Goal: Task Accomplishment & Management: Use online tool/utility

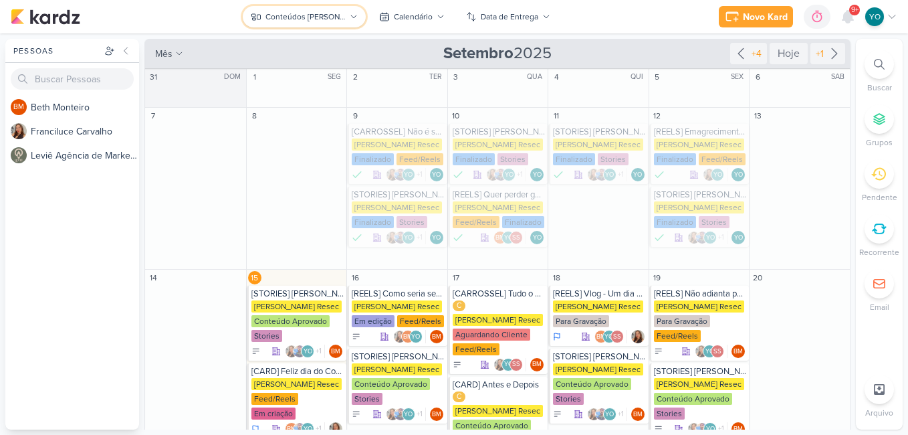
click at [314, 19] on div "Conteúdos [PERSON_NAME]" at bounding box center [306, 17] width 80 height 12
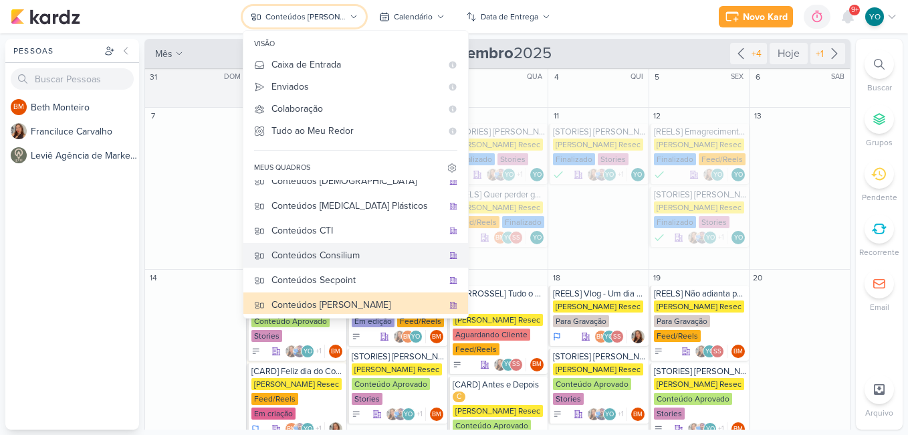
scroll to position [39, 0]
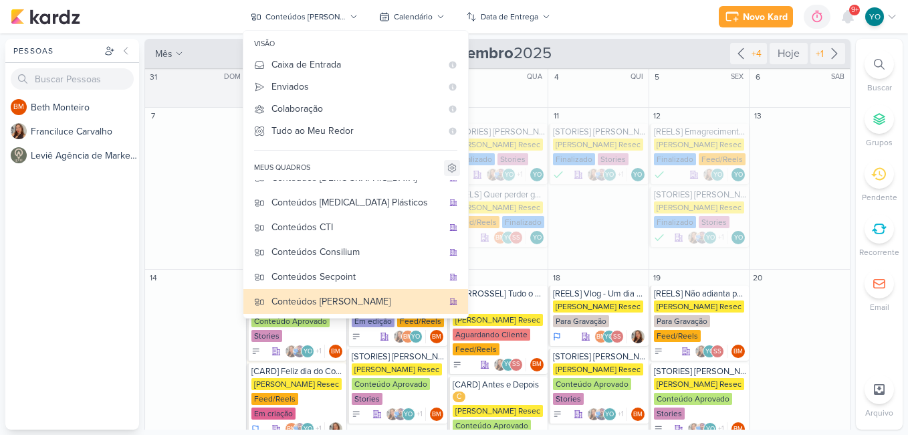
click at [447, 171] on icon at bounding box center [452, 168] width 11 height 11
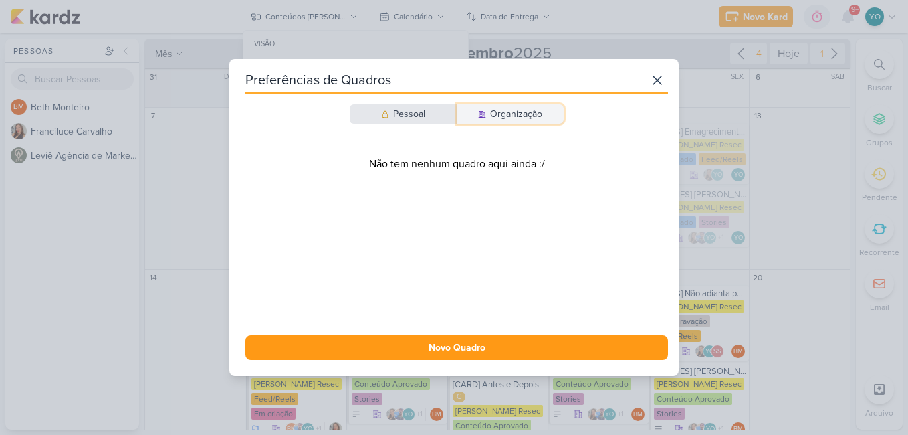
click at [540, 117] on button "Organização" at bounding box center [510, 113] width 107 height 19
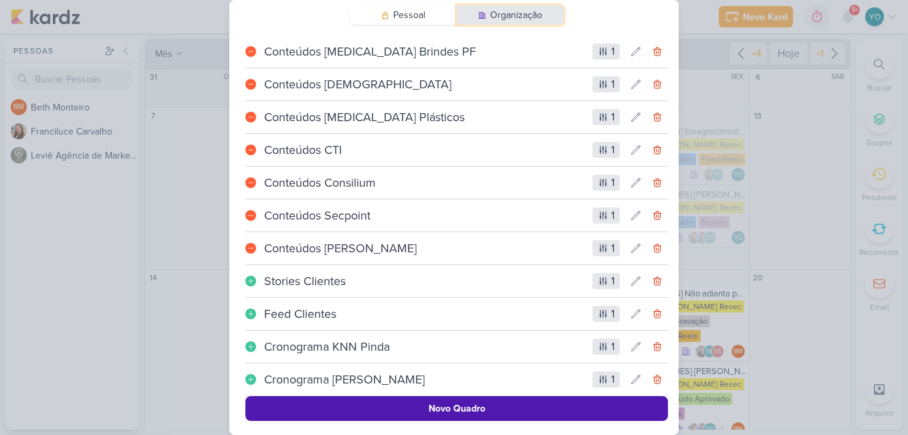
scroll to position [42, 0]
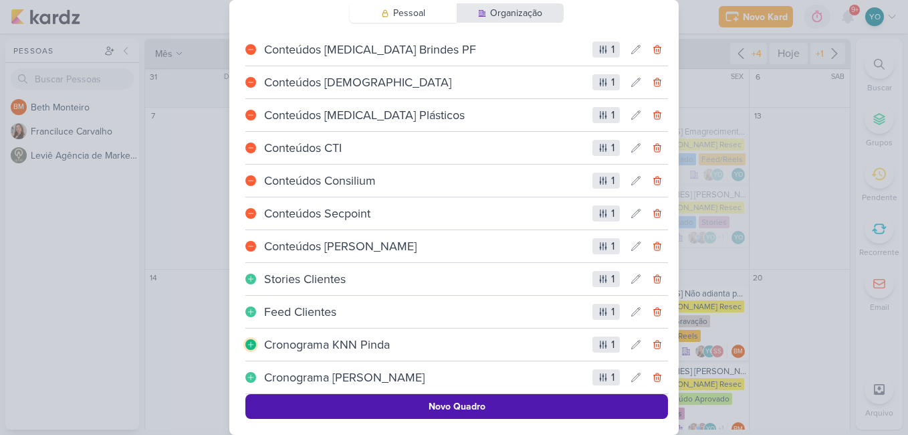
click at [249, 343] on icon at bounding box center [251, 344] width 8 height 8
click at [251, 376] on icon at bounding box center [251, 377] width 8 height 8
click at [713, 56] on div "Preferências de Quadros [GEOGRAPHIC_DATA] Organização Conteúdos [MEDICAL_DATA] …" at bounding box center [454, 217] width 908 height 435
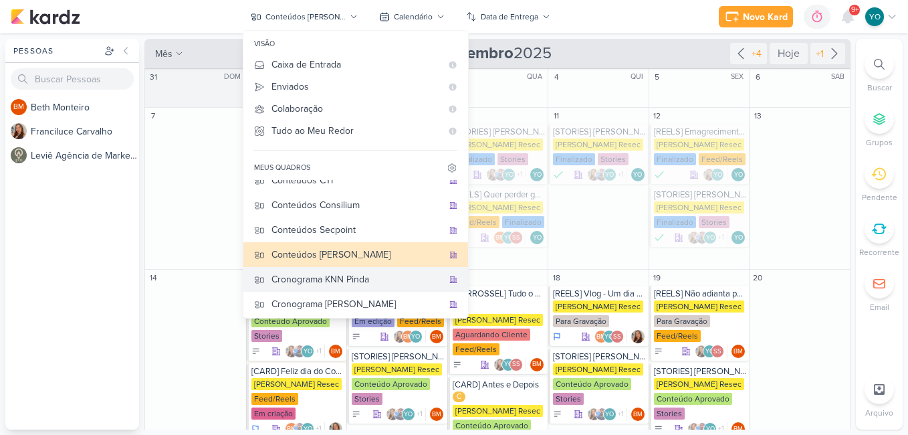
scroll to position [89, 0]
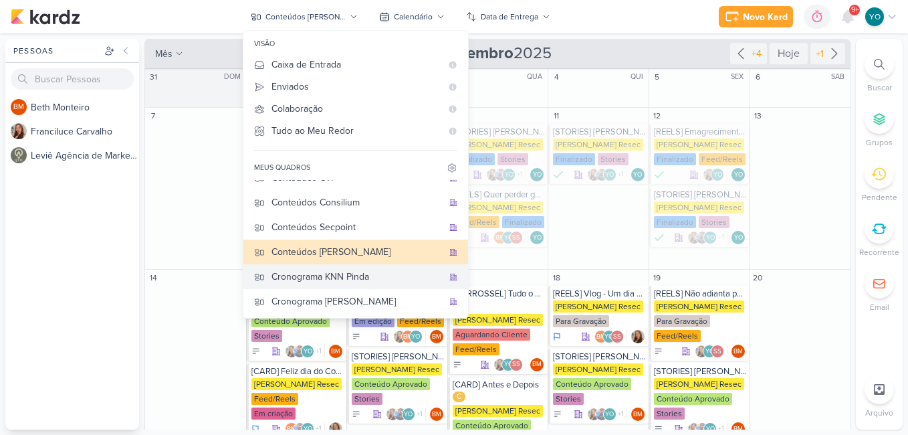
click at [374, 278] on div "Cronograma KNN Pinda" at bounding box center [357, 277] width 171 height 14
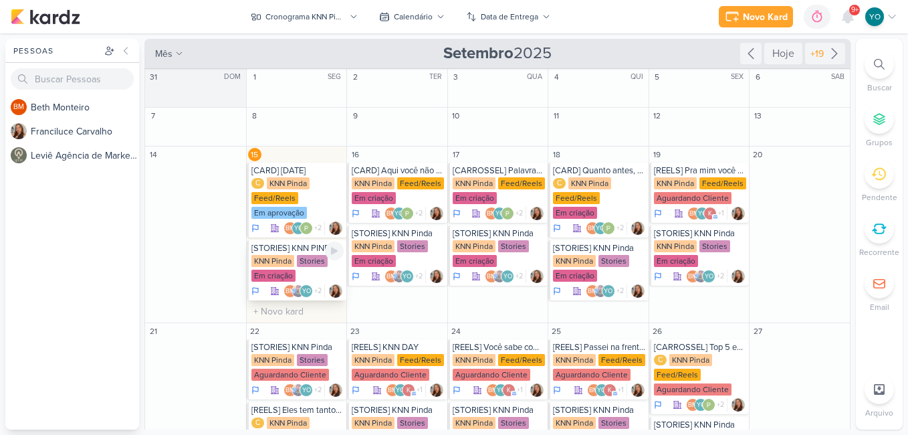
click at [302, 276] on div "KNN Pinda Stories Em criação" at bounding box center [297, 269] width 93 height 28
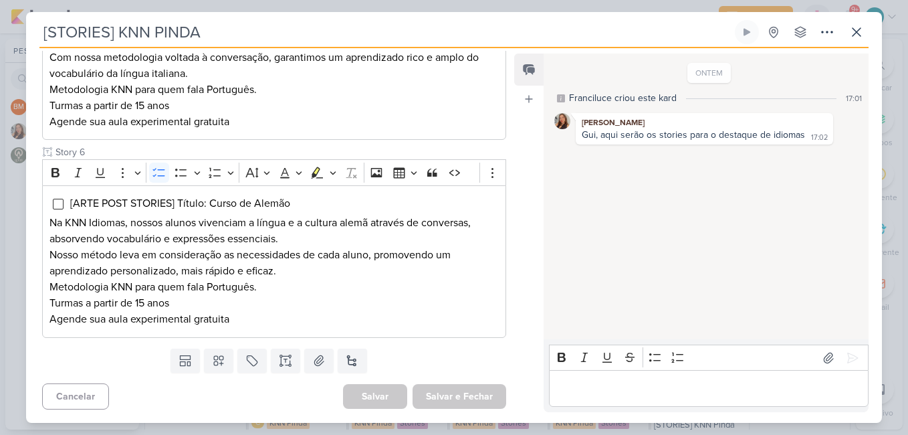
scroll to position [532, 0]
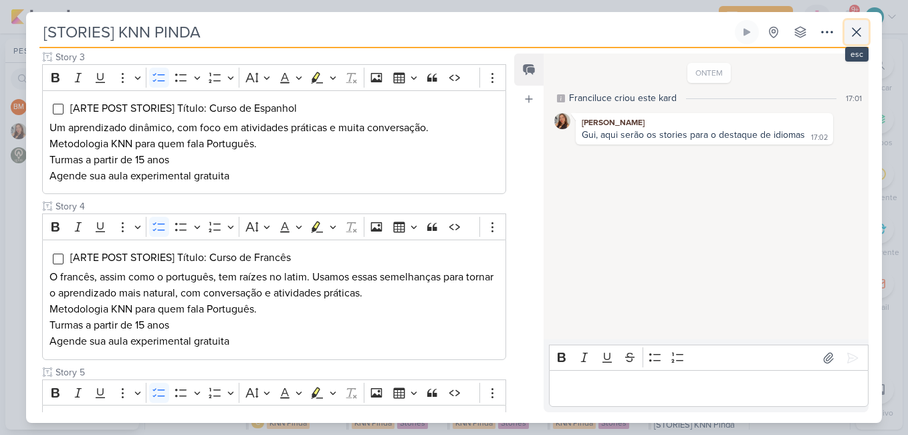
click at [859, 38] on icon at bounding box center [857, 32] width 16 height 16
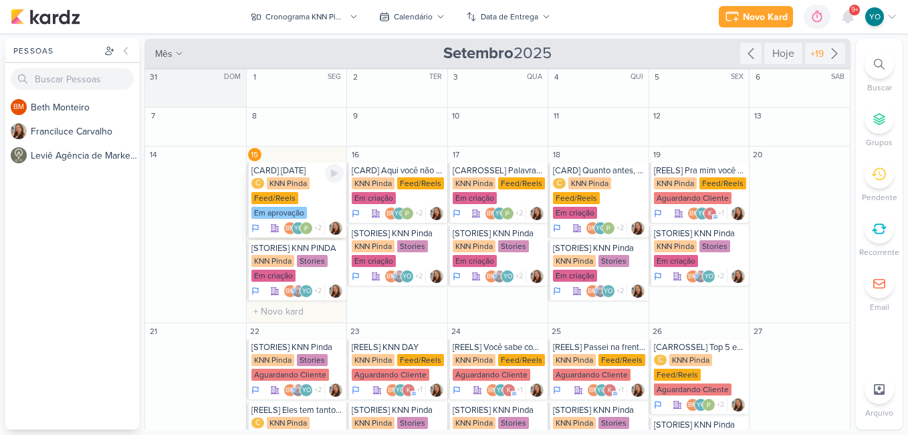
click at [295, 194] on div "Feed/Reels" at bounding box center [274, 198] width 47 height 12
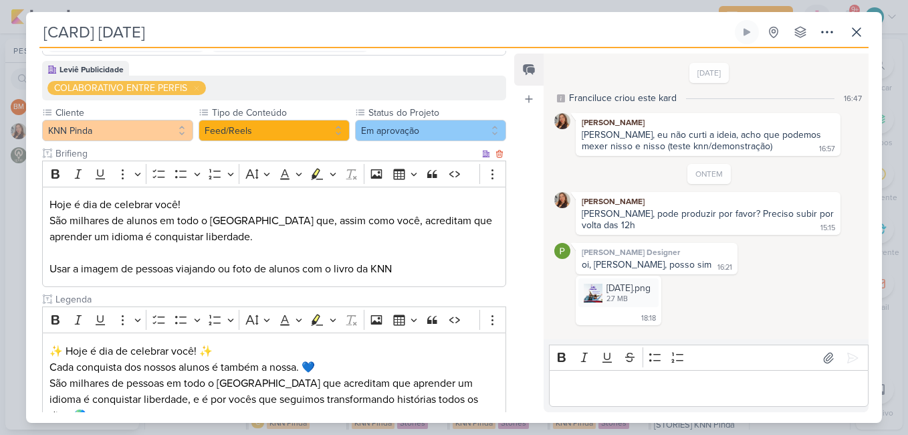
scroll to position [262, 0]
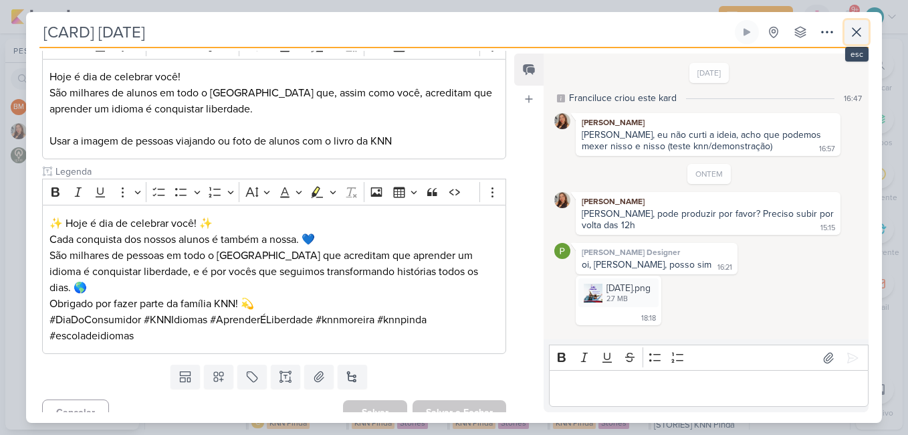
click at [851, 29] on icon at bounding box center [857, 32] width 16 height 16
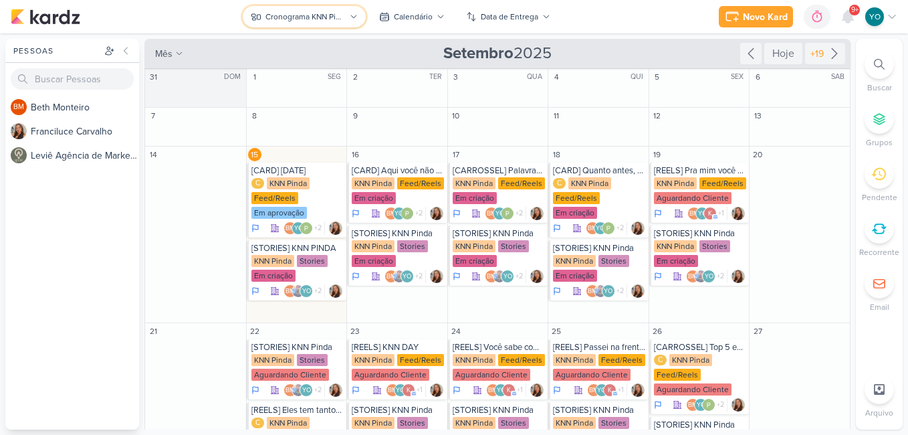
click at [346, 21] on div "Cronograma KNN Pinda" at bounding box center [306, 17] width 80 height 12
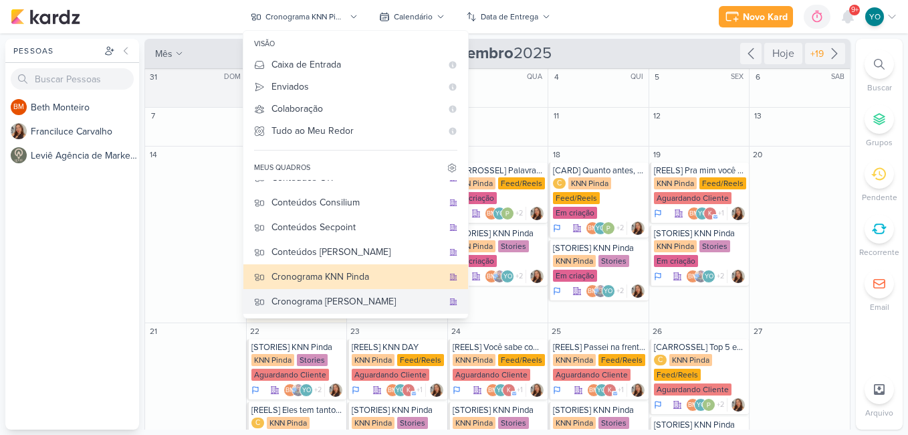
click at [340, 300] on div "Cronograma [PERSON_NAME]" at bounding box center [357, 301] width 171 height 14
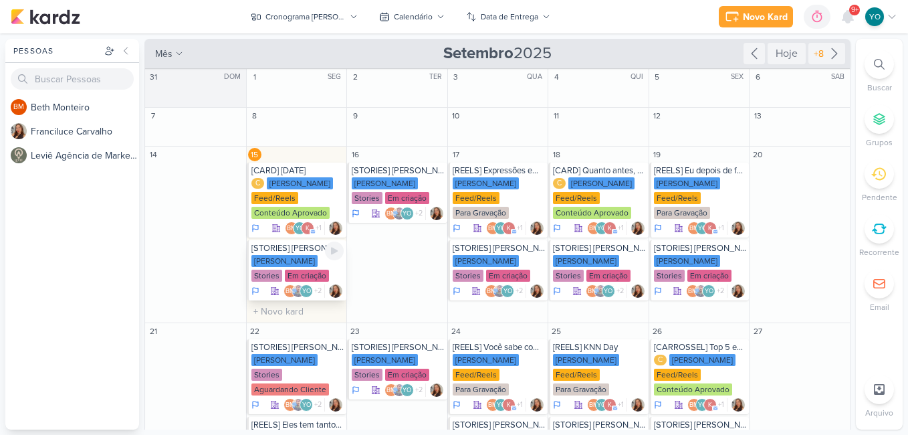
click at [297, 270] on div "[PERSON_NAME] Stories Em criação" at bounding box center [297, 269] width 93 height 28
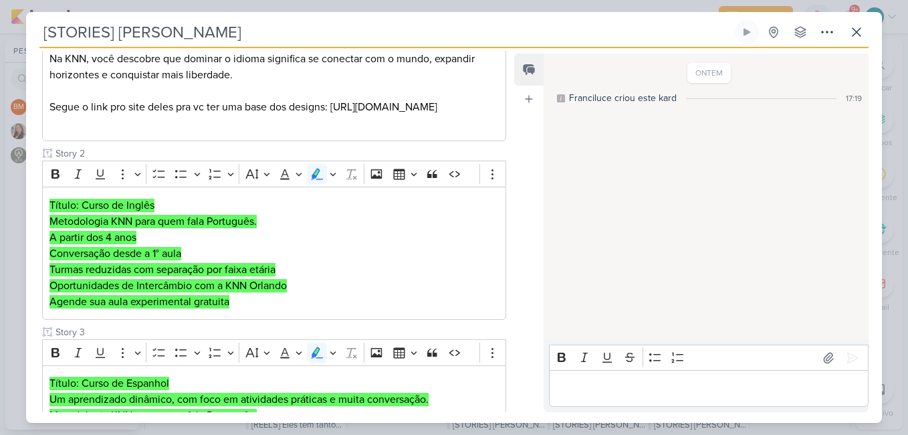
scroll to position [114, 0]
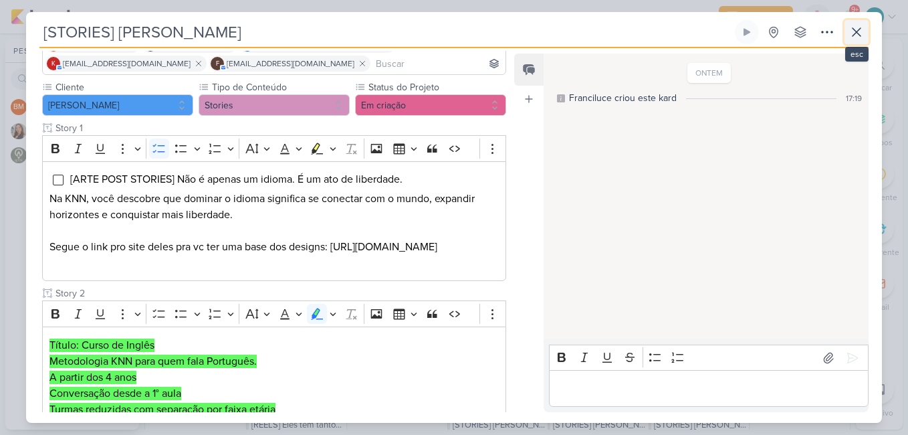
click at [857, 34] on icon at bounding box center [857, 32] width 16 height 16
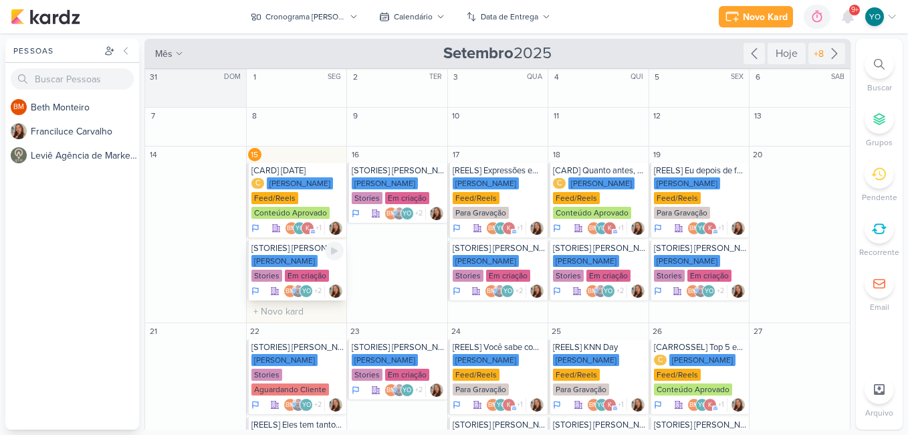
click at [303, 264] on div "[PERSON_NAME] Stories Em criação" at bounding box center [297, 269] width 93 height 28
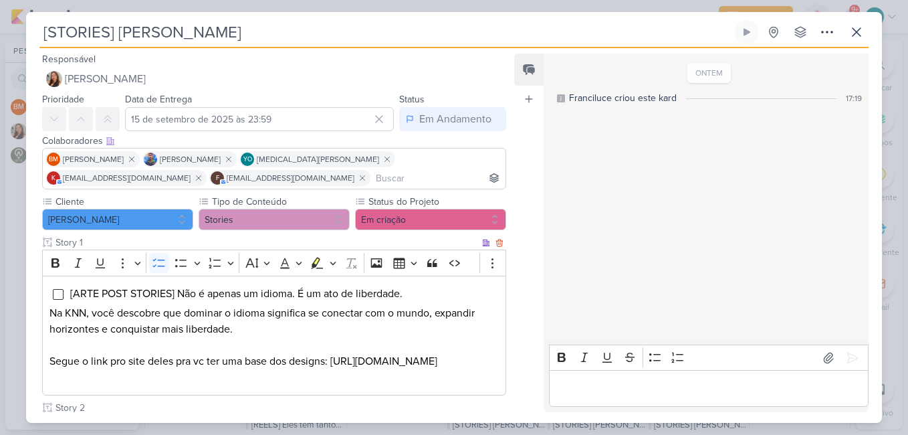
scroll to position [201, 0]
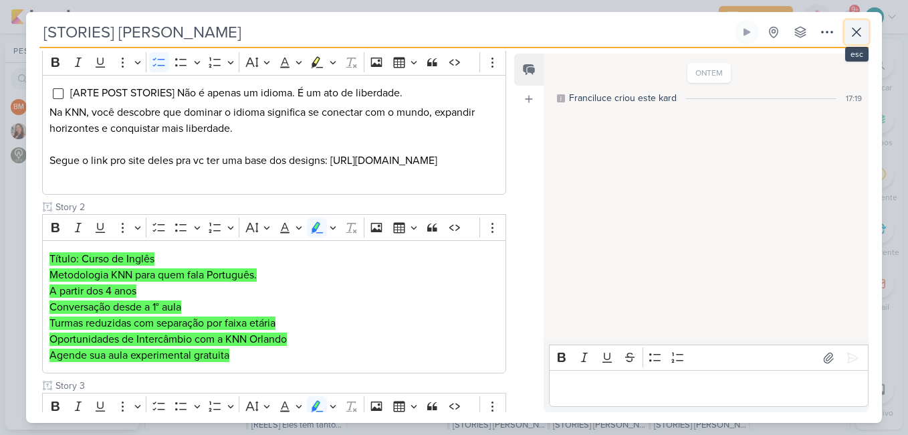
click at [857, 35] on icon at bounding box center [857, 32] width 16 height 16
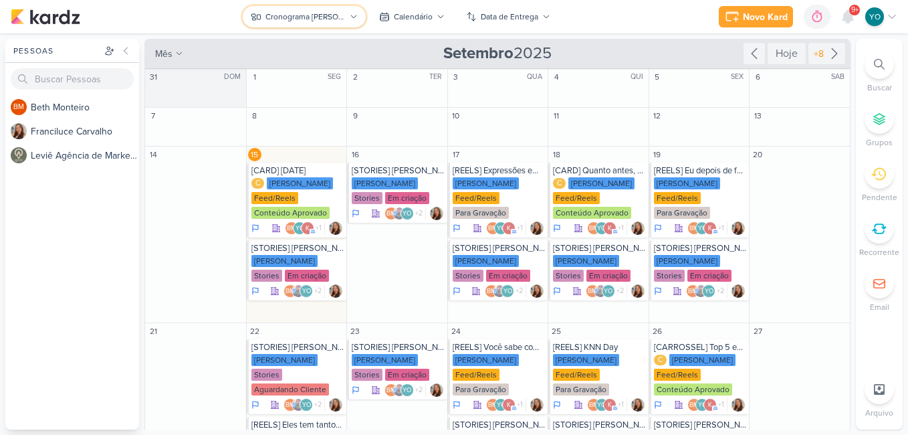
click at [321, 14] on div "Cronograma [PERSON_NAME]" at bounding box center [306, 17] width 80 height 12
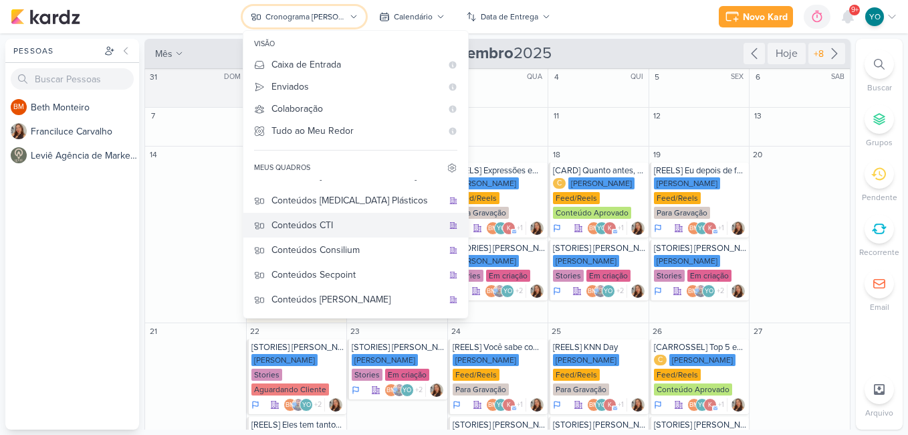
scroll to position [0, 0]
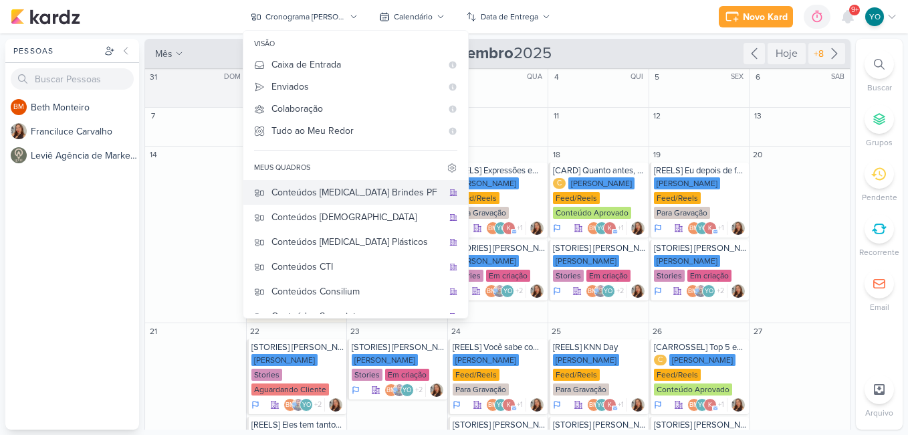
click at [363, 194] on div "Conteúdos [MEDICAL_DATA] Brindes PF" at bounding box center [357, 192] width 171 height 14
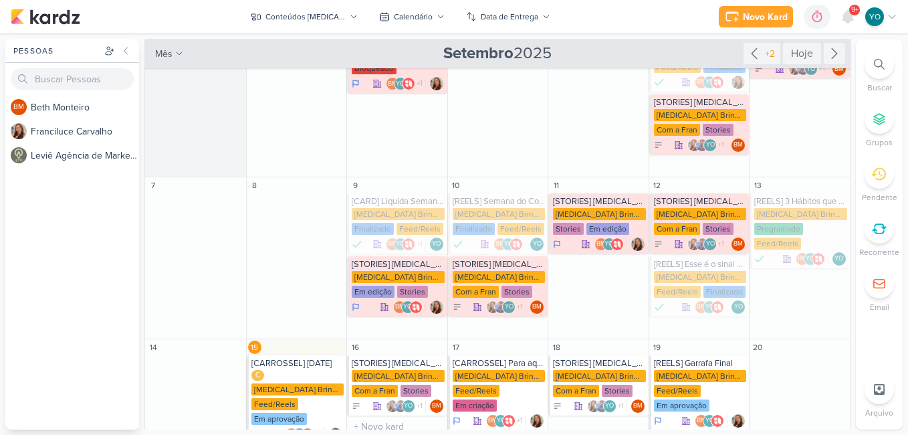
scroll to position [201, 0]
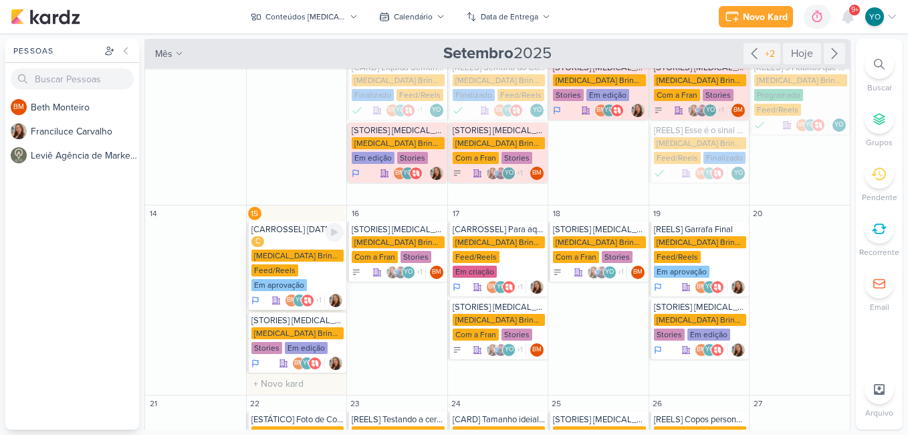
click at [298, 246] on div "C [MEDICAL_DATA] Brindes PF Feed/Reels Em aprovação" at bounding box center [297, 264] width 93 height 56
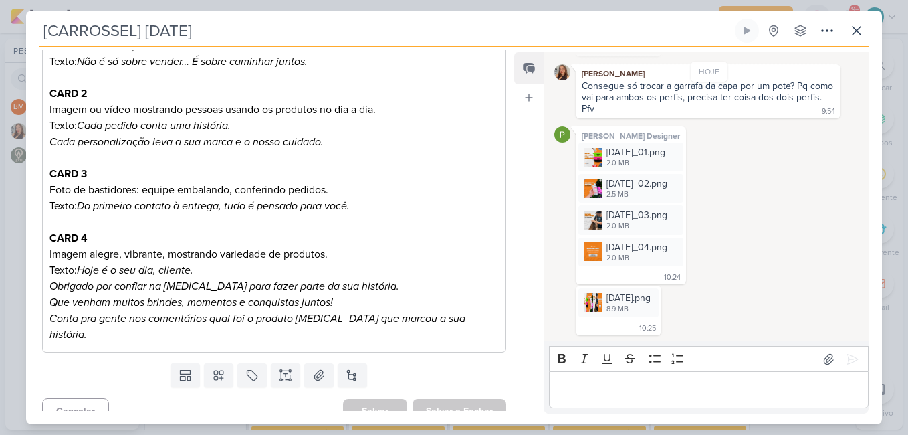
scroll to position [0, 0]
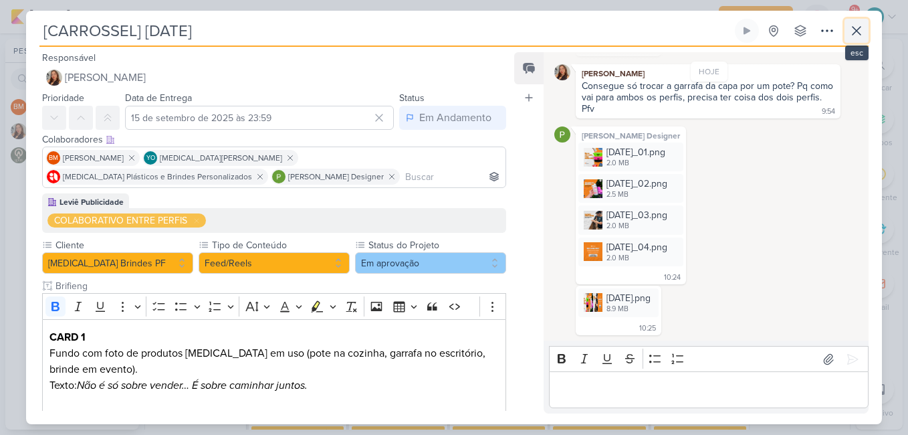
click at [863, 32] on icon at bounding box center [857, 31] width 16 height 16
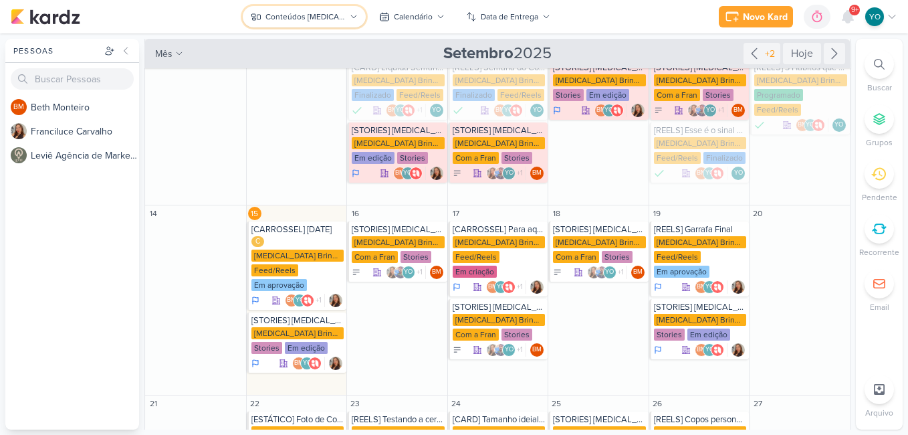
click at [323, 17] on div "Conteúdos [MEDICAL_DATA] Brindes PF" at bounding box center [306, 17] width 80 height 12
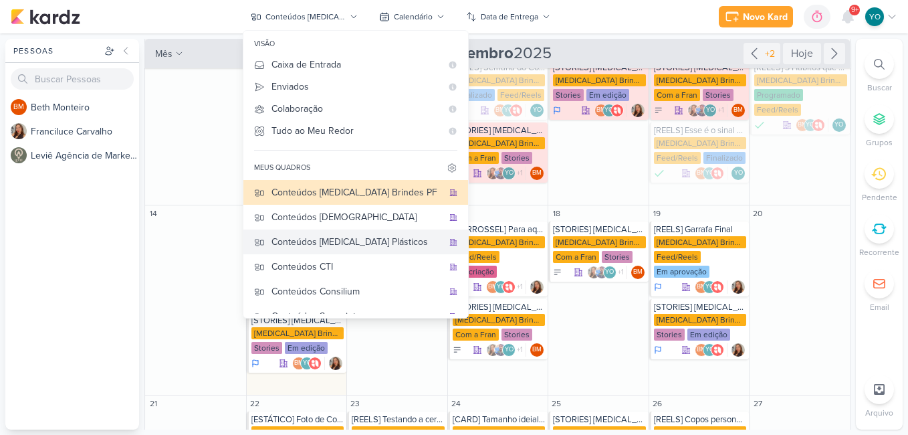
click at [352, 241] on div "Conteúdos [MEDICAL_DATA] Plásticos" at bounding box center [357, 242] width 171 height 14
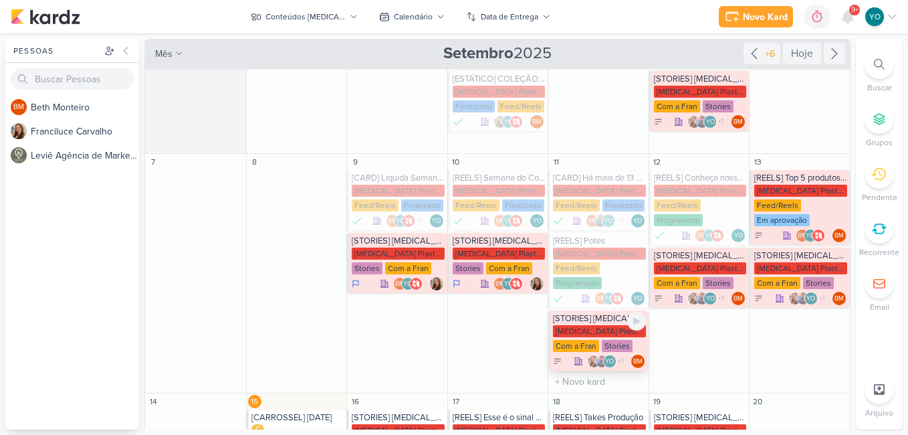
scroll to position [4, 0]
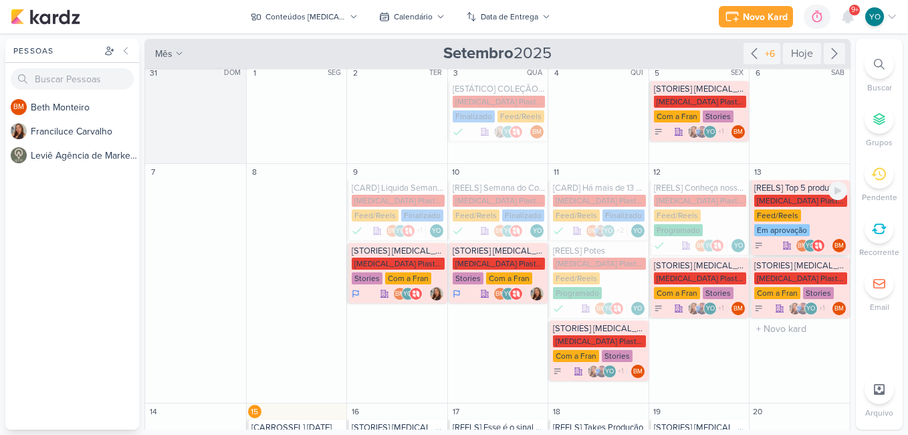
click at [772, 204] on div "[MEDICAL_DATA] Plasticos PJ" at bounding box center [800, 201] width 93 height 12
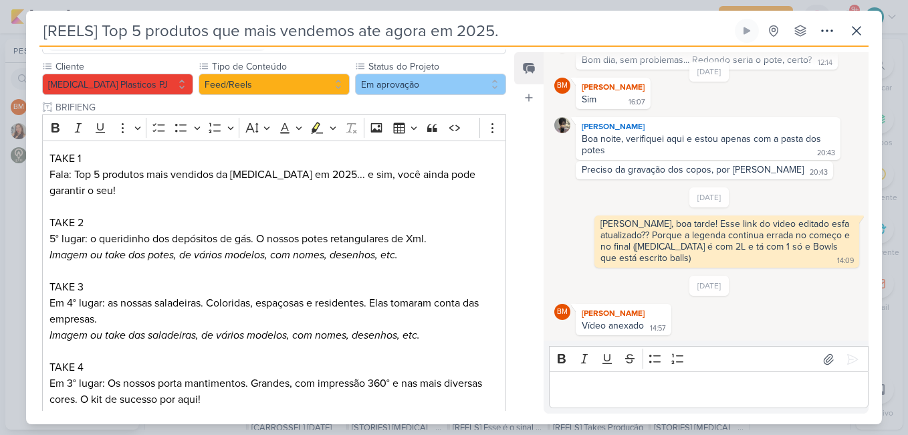
scroll to position [744, 0]
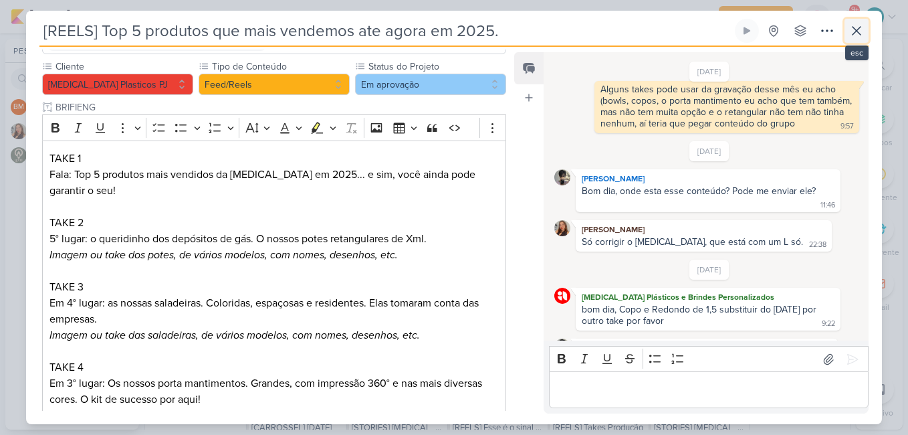
click at [859, 29] on icon at bounding box center [857, 31] width 8 height 8
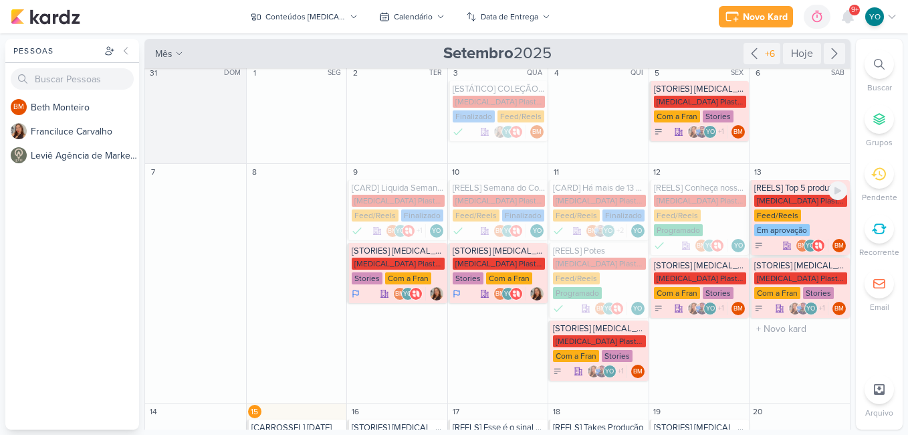
click at [790, 218] on div "Feed/Reels" at bounding box center [777, 215] width 47 height 12
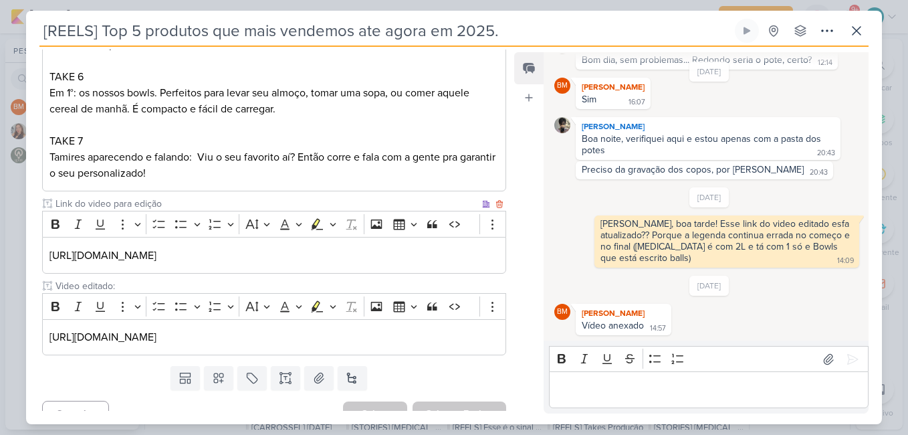
scroll to position [116, 0]
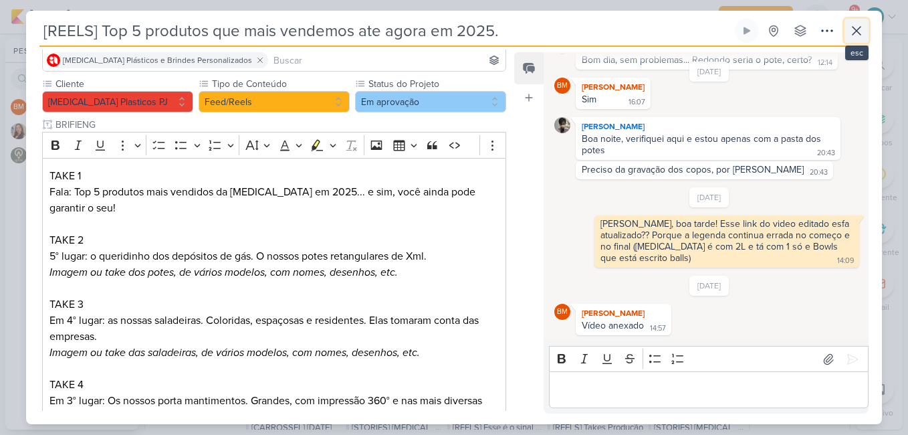
click at [861, 34] on icon at bounding box center [857, 31] width 8 height 8
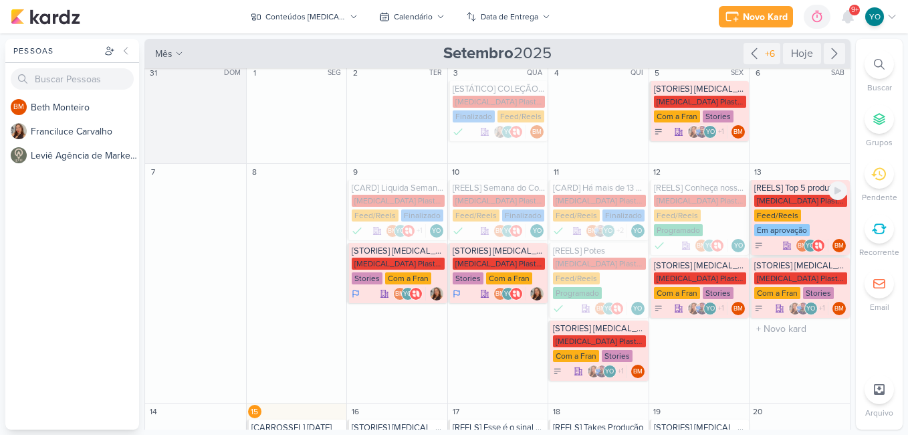
click at [805, 202] on div "[MEDICAL_DATA] Plasticos PJ" at bounding box center [800, 201] width 93 height 12
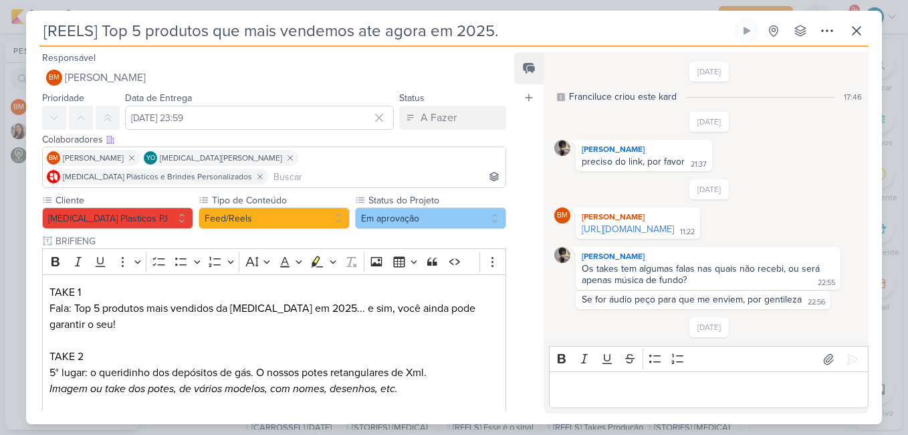
scroll to position [1079, 0]
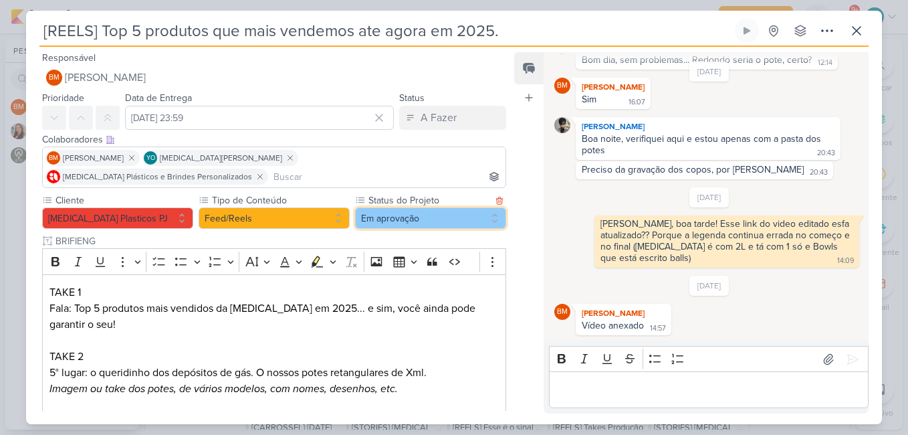
click at [417, 207] on button "Em aprovação" at bounding box center [430, 217] width 151 height 21
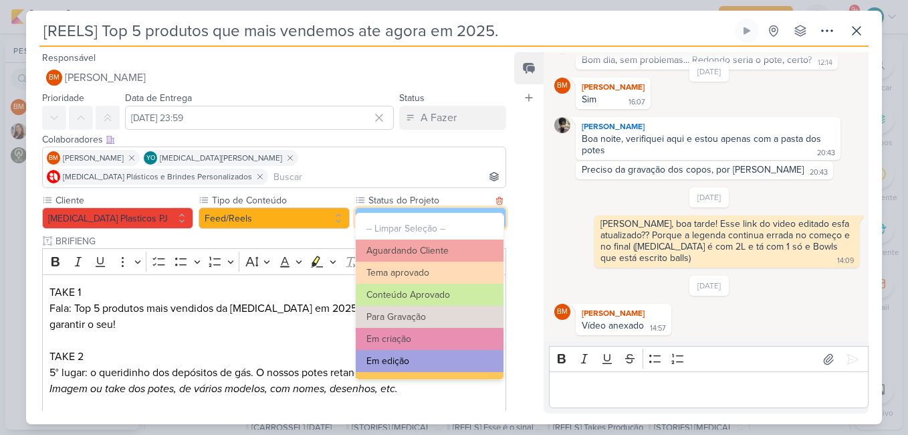
scroll to position [151, 0]
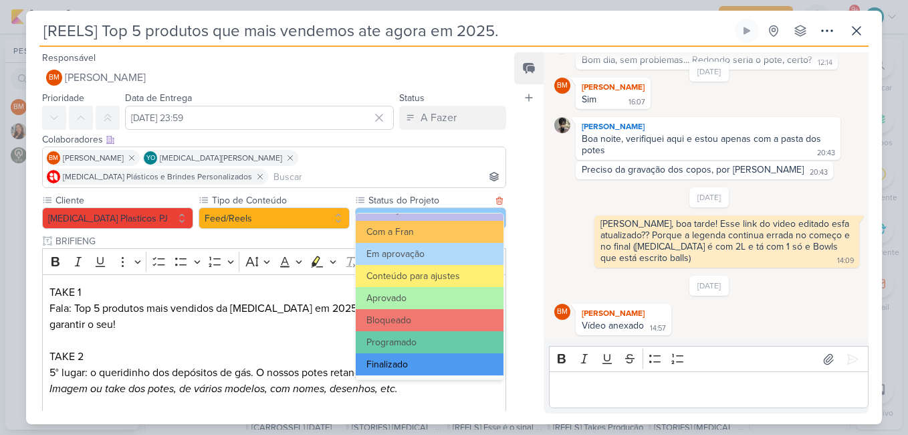
click at [446, 356] on button "Finalizado" at bounding box center [430, 364] width 148 height 22
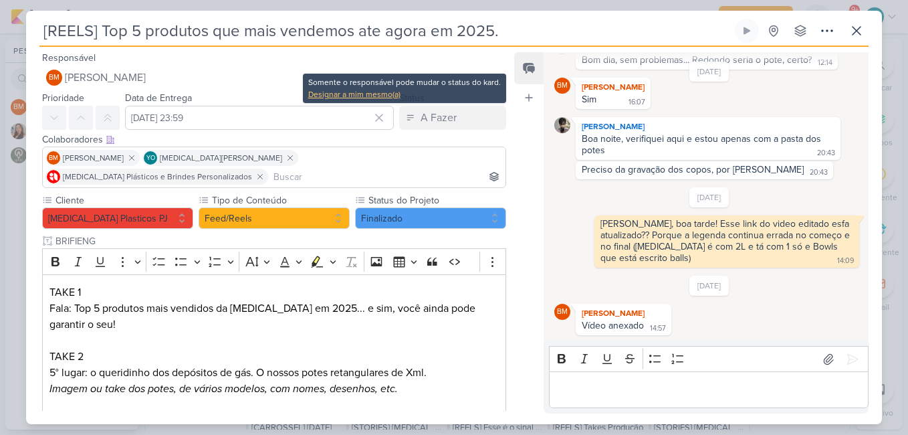
click at [399, 96] on div "Designar a mim mesmo(a)" at bounding box center [404, 94] width 193 height 12
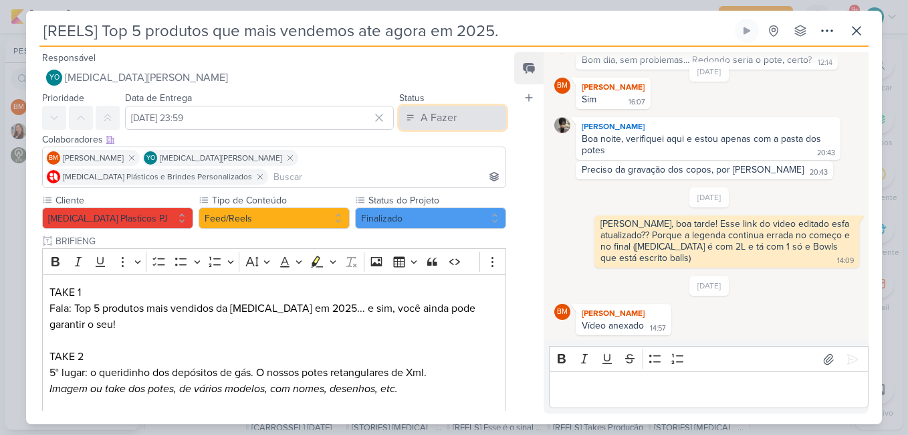
click at [455, 124] on button "A Fazer" at bounding box center [452, 118] width 107 height 24
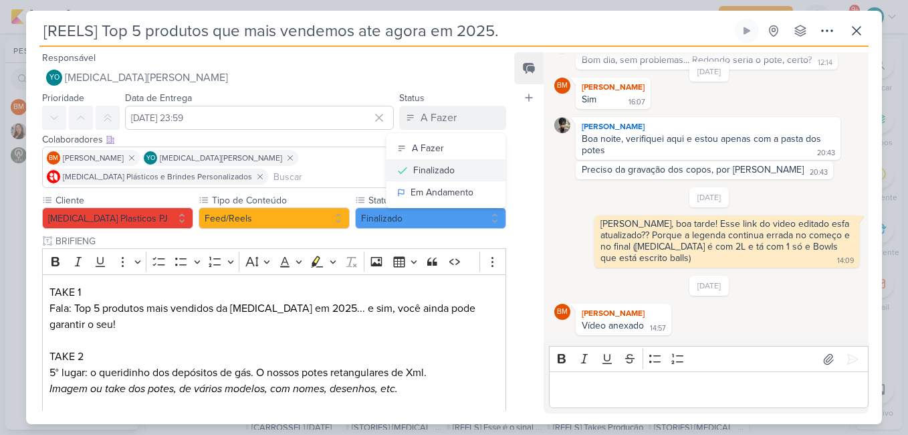
click at [429, 167] on div "Finalizado" at bounding box center [433, 170] width 41 height 14
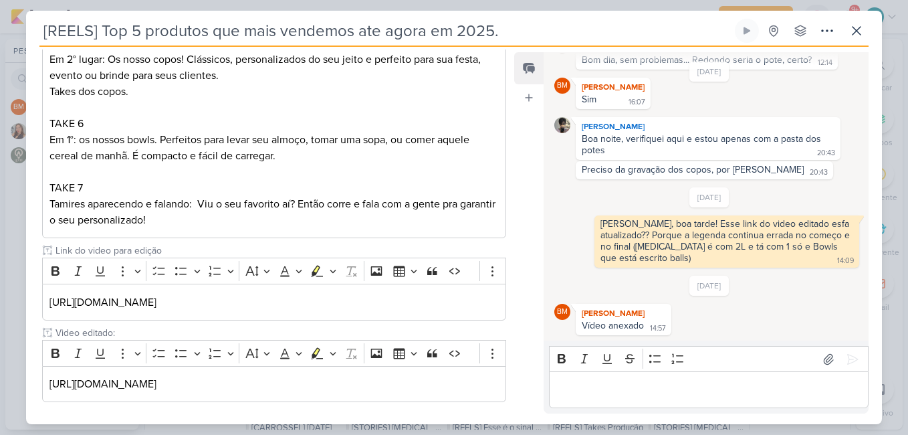
scroll to position [585, 0]
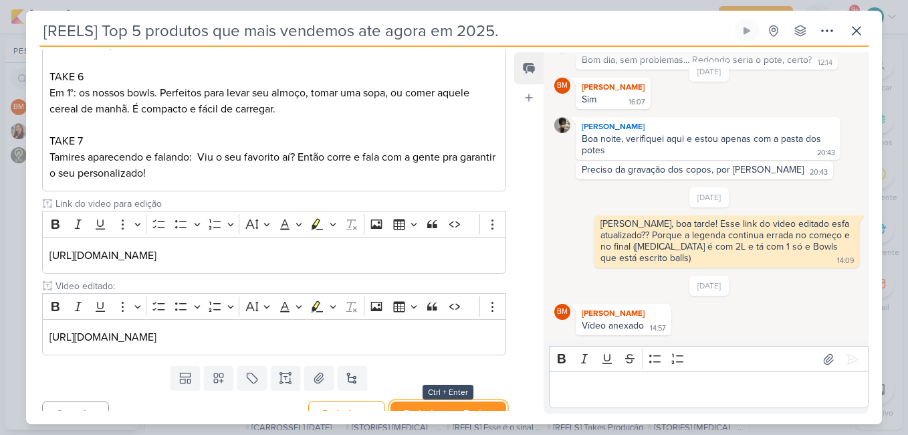
click at [461, 401] on button "Redesignar e Fechar" at bounding box center [449, 413] width 116 height 25
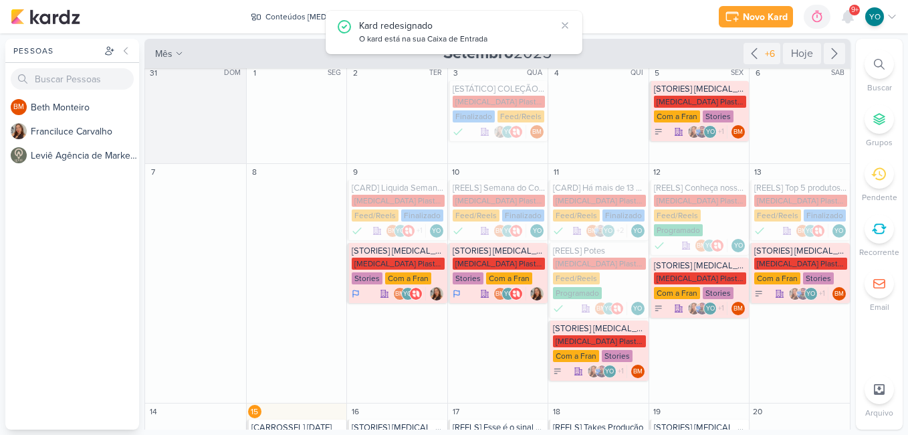
scroll to position [205, 0]
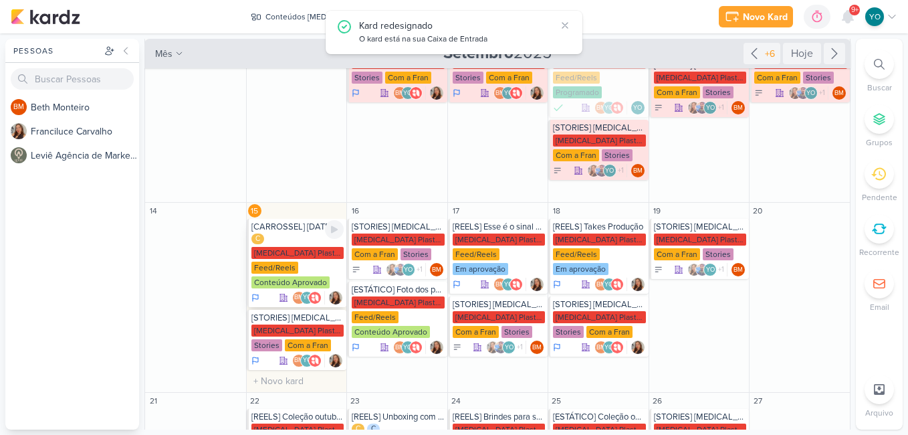
click at [304, 249] on div "C [MEDICAL_DATA] Plasticos PJ Feed/Reels Conteúdo Aprovado" at bounding box center [297, 261] width 93 height 56
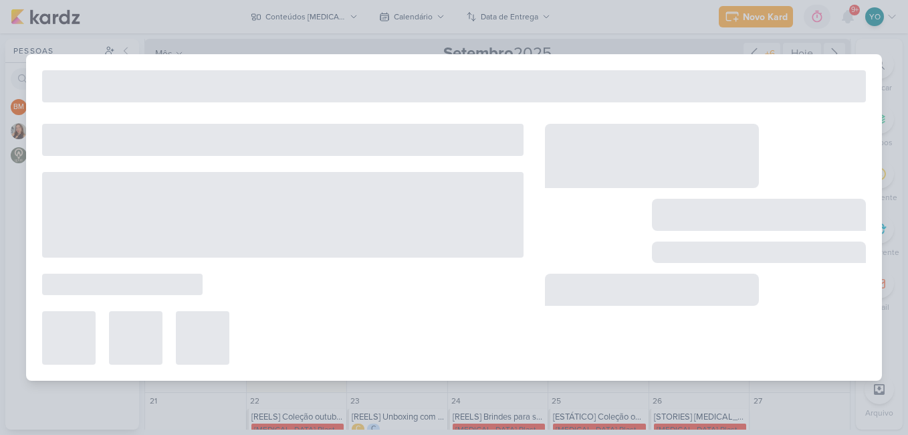
type input "[CARROSSEL] [DATE]"
type input "15 de setembro de 2025 às 23:59"
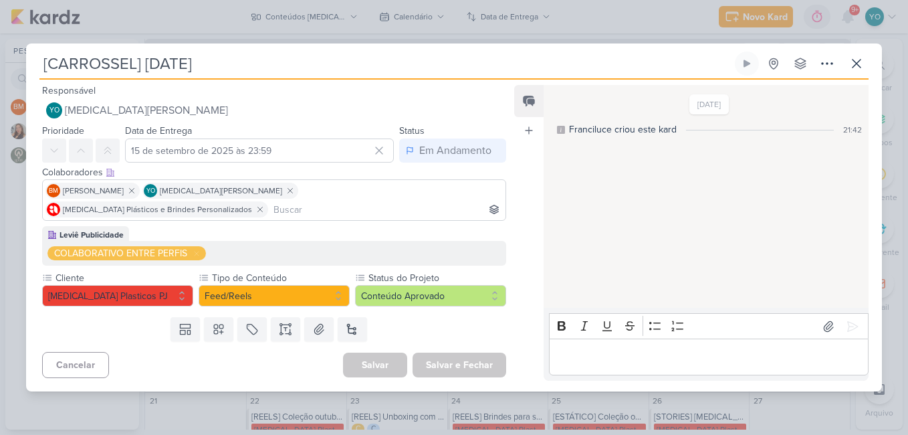
scroll to position [0, 0]
click at [866, 76] on button at bounding box center [857, 64] width 24 height 24
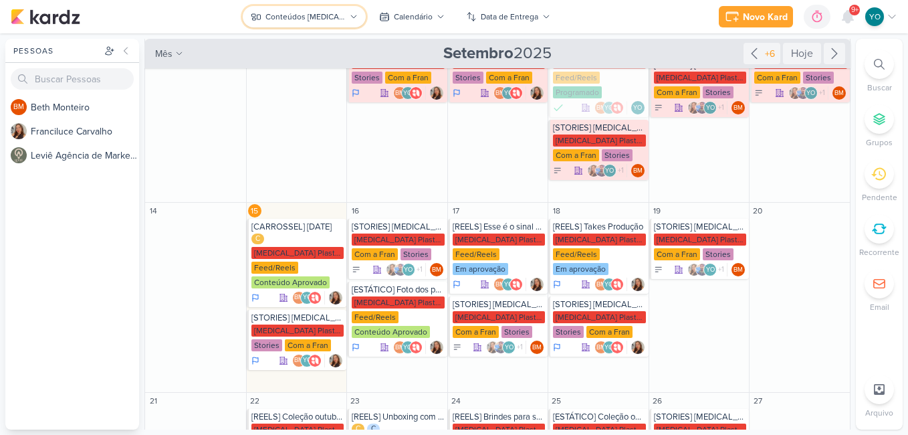
click at [345, 20] on div "Conteúdos [MEDICAL_DATA] Plásticos" at bounding box center [306, 17] width 80 height 12
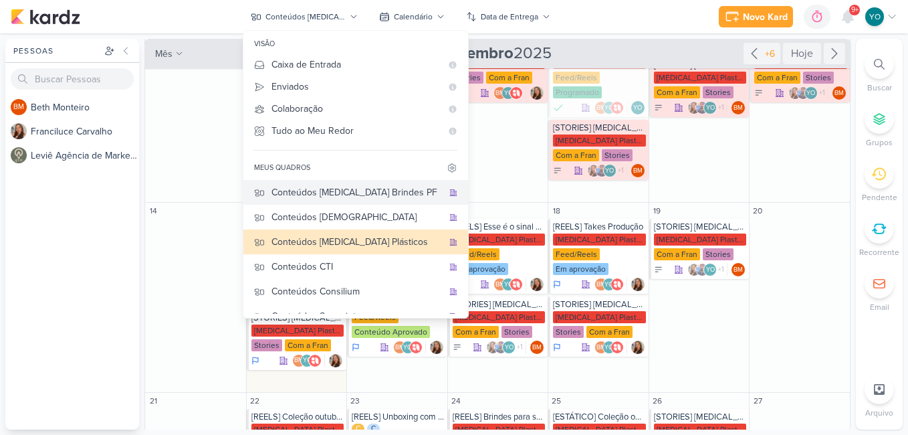
click at [380, 191] on div "Conteúdos [MEDICAL_DATA] Brindes PF" at bounding box center [357, 192] width 171 height 14
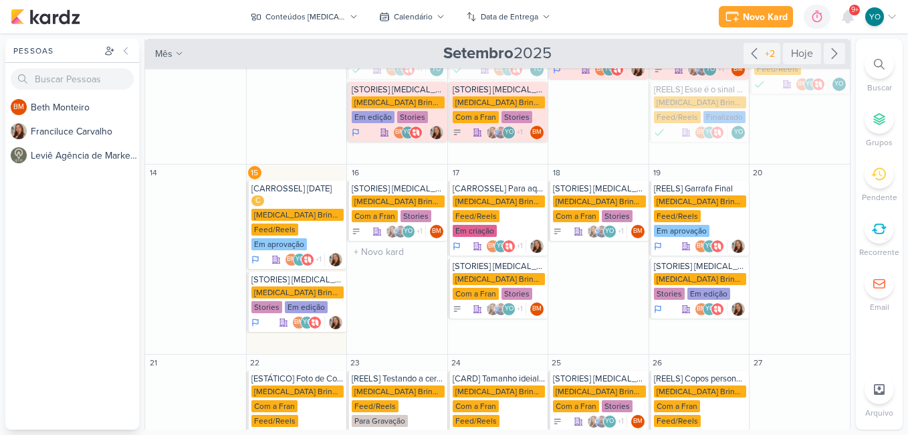
scroll to position [201, 0]
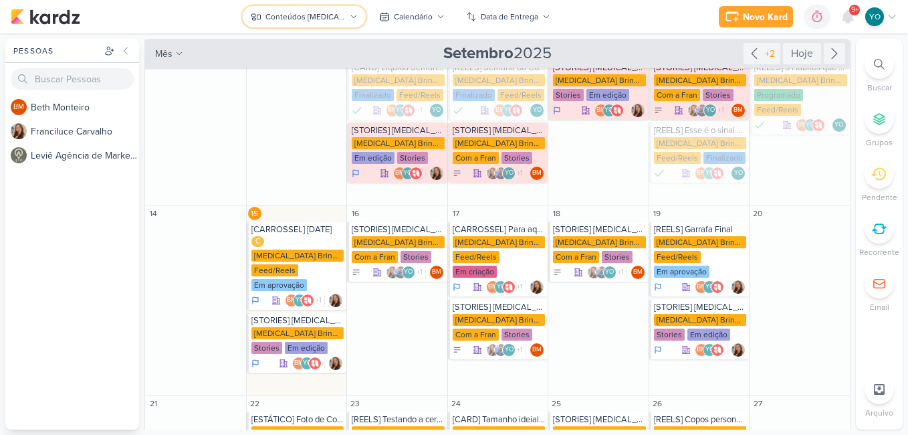
click at [321, 12] on div "Conteúdos [MEDICAL_DATA] Brindes PF" at bounding box center [306, 17] width 80 height 12
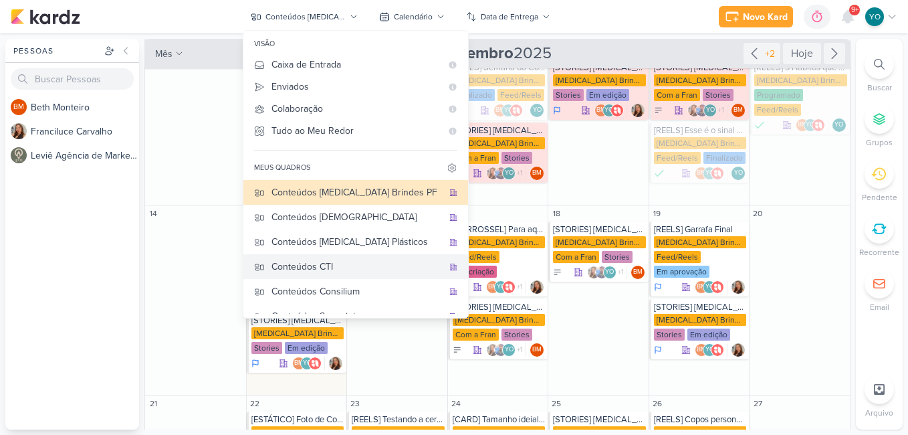
click at [377, 267] on div "Conteúdos CTI" at bounding box center [357, 267] width 171 height 14
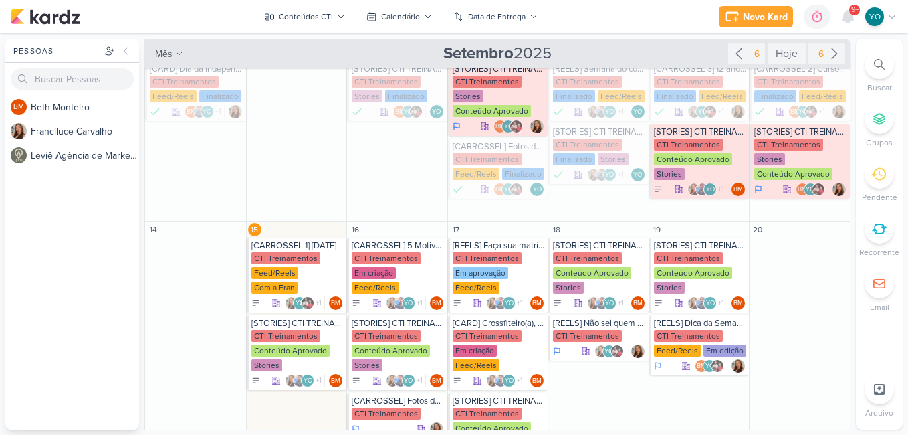
scroll to position [215, 0]
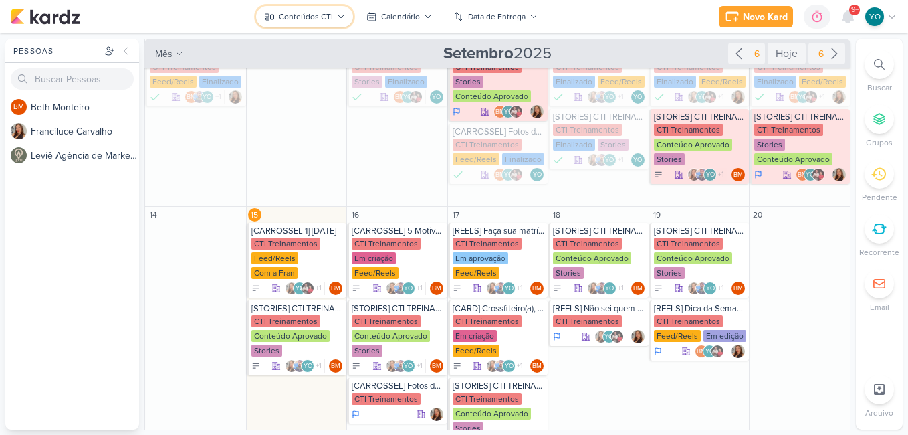
click at [314, 20] on div "Conteúdos CTI" at bounding box center [306, 17] width 54 height 12
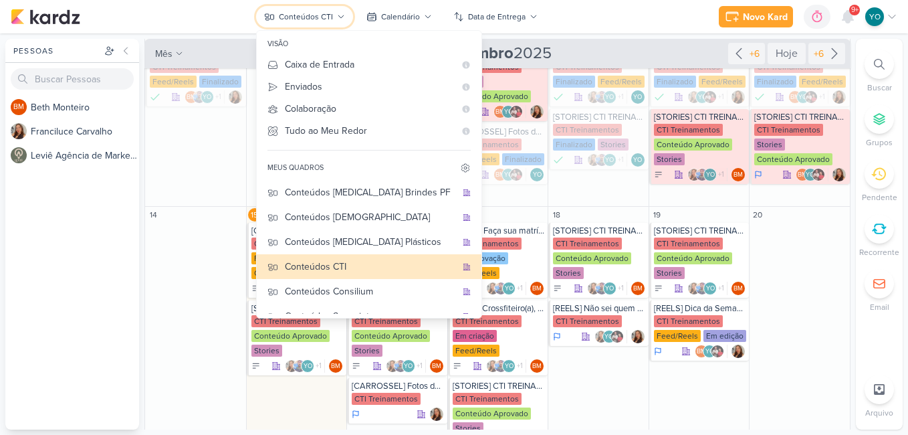
scroll to position [89, 0]
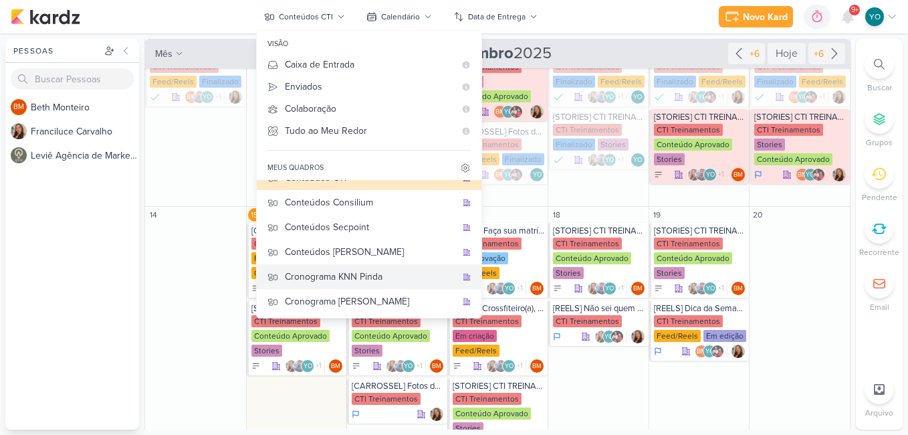
click at [382, 274] on div "Cronograma KNN Pinda" at bounding box center [370, 277] width 171 height 14
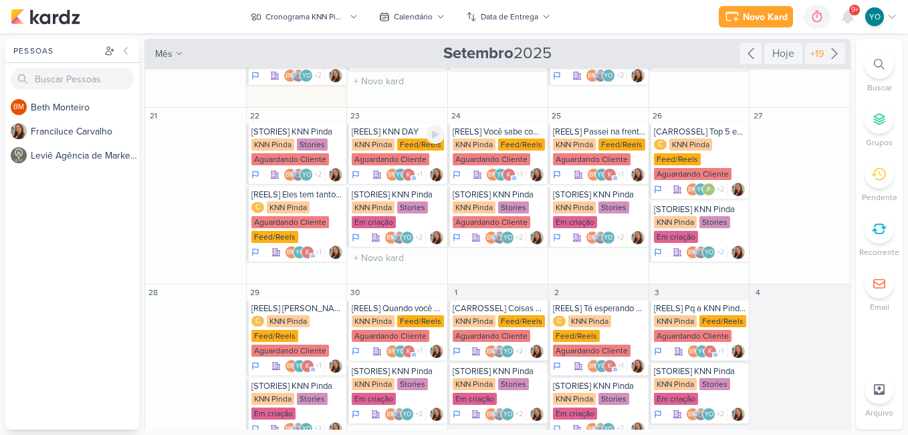
scroll to position [78, 0]
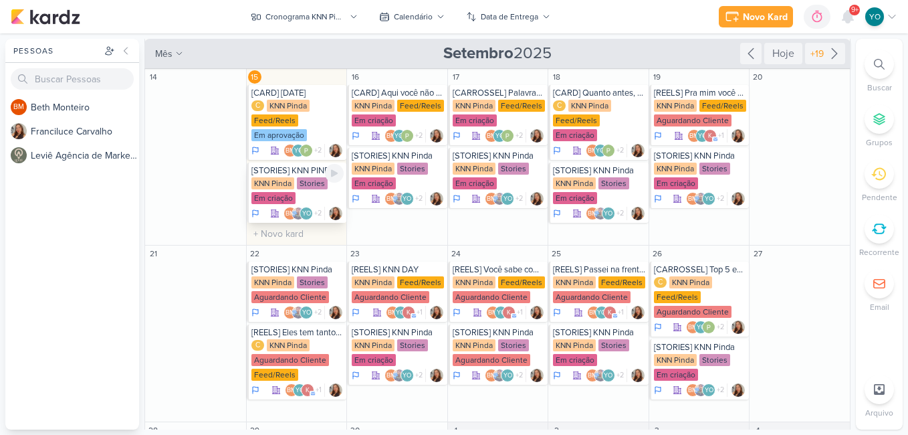
click at [274, 183] on div "KNN Pinda" at bounding box center [272, 183] width 43 height 12
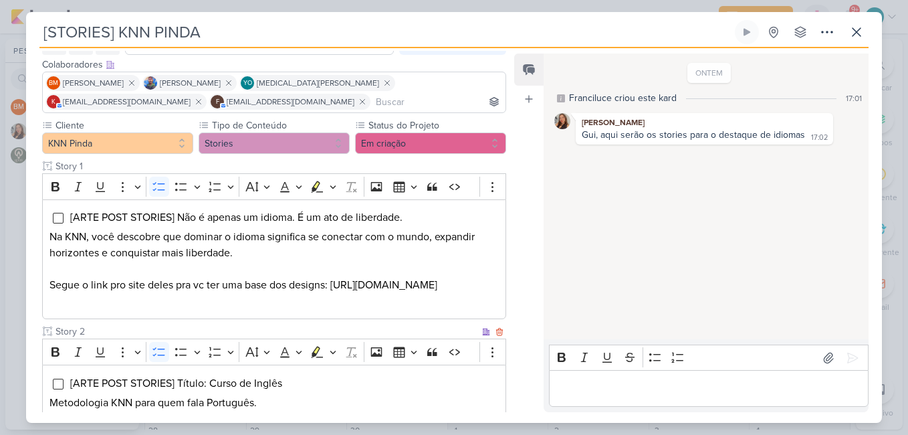
scroll to position [64, 0]
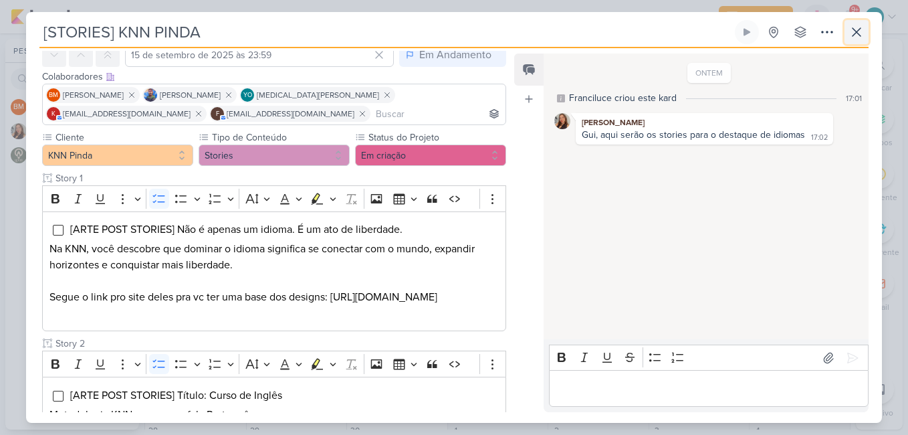
click at [853, 27] on icon at bounding box center [857, 32] width 16 height 16
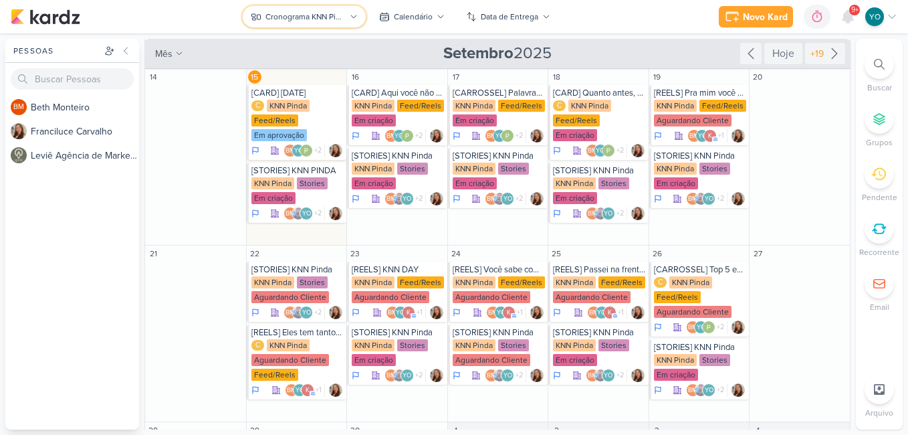
click at [338, 14] on div "Cronograma KNN Pinda" at bounding box center [306, 17] width 80 height 12
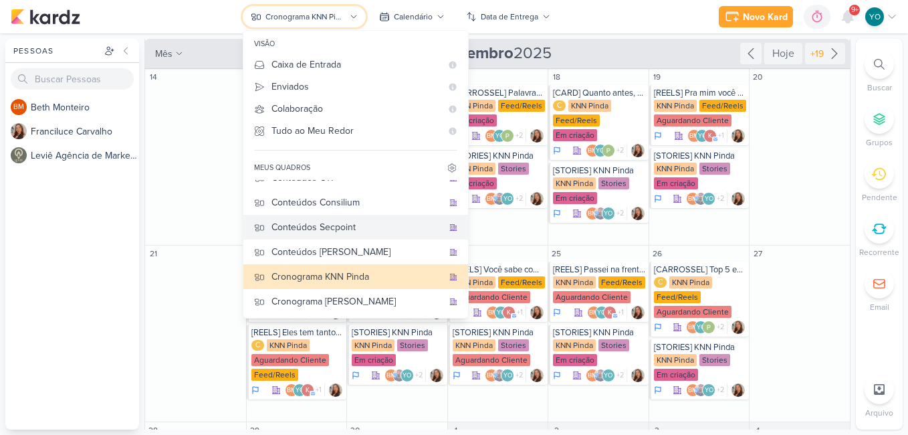
scroll to position [0, 0]
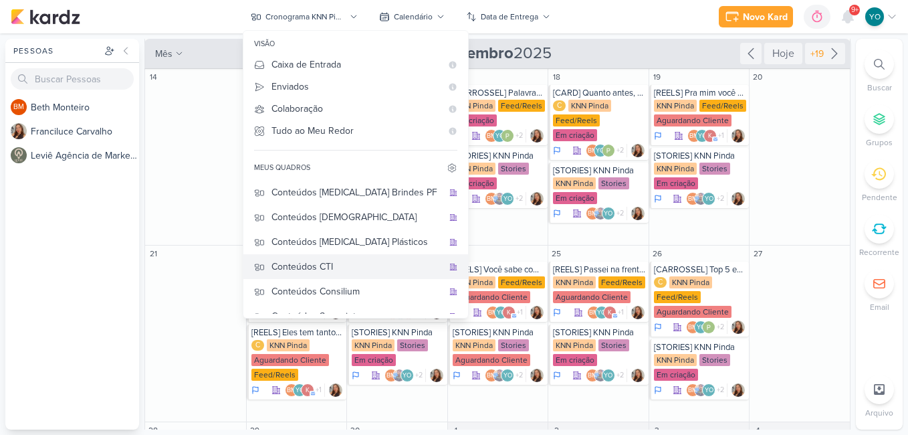
click at [357, 268] on div "Conteúdos CTI" at bounding box center [357, 267] width 171 height 14
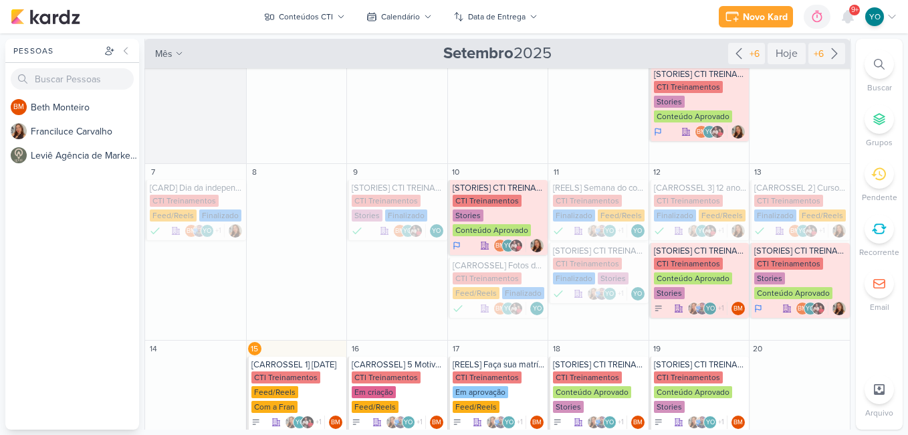
scroll to position [215, 0]
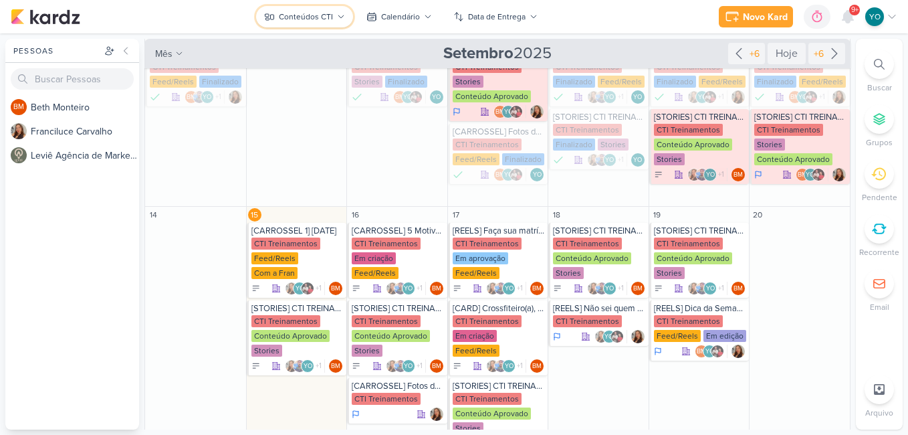
click at [312, 11] on div "Conteúdos CTI" at bounding box center [306, 17] width 54 height 12
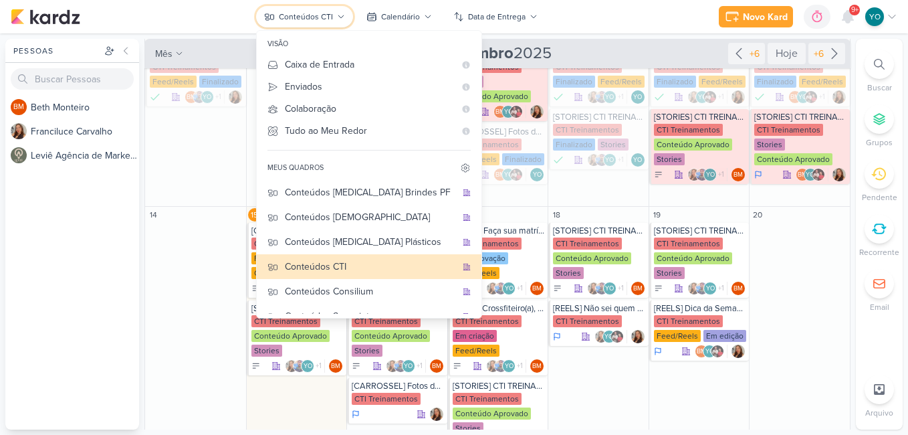
click at [314, 17] on div "Conteúdos CTI" at bounding box center [306, 17] width 54 height 12
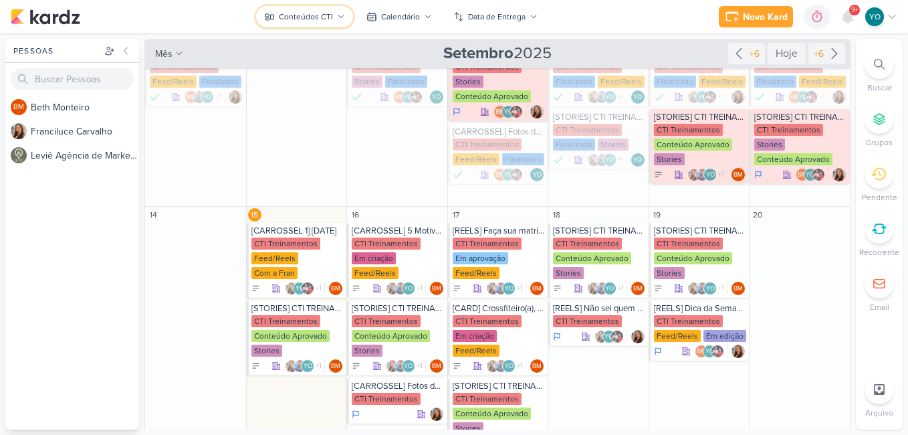
click at [330, 18] on div "Conteúdos CTI" at bounding box center [306, 17] width 54 height 12
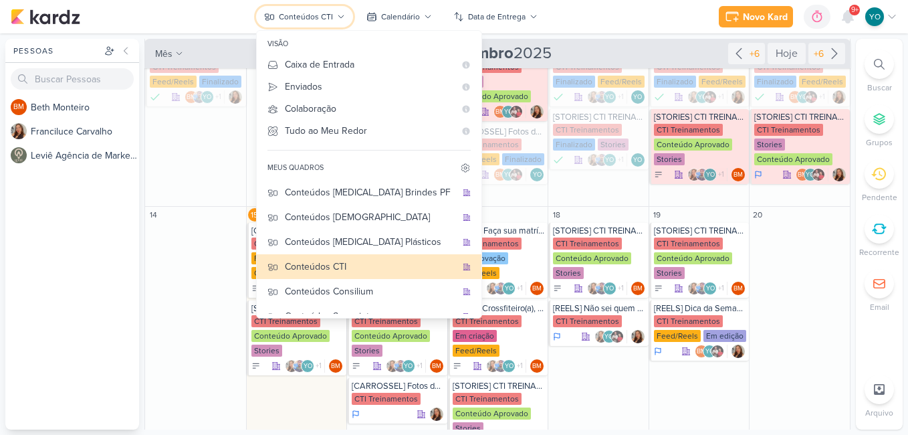
scroll to position [89, 0]
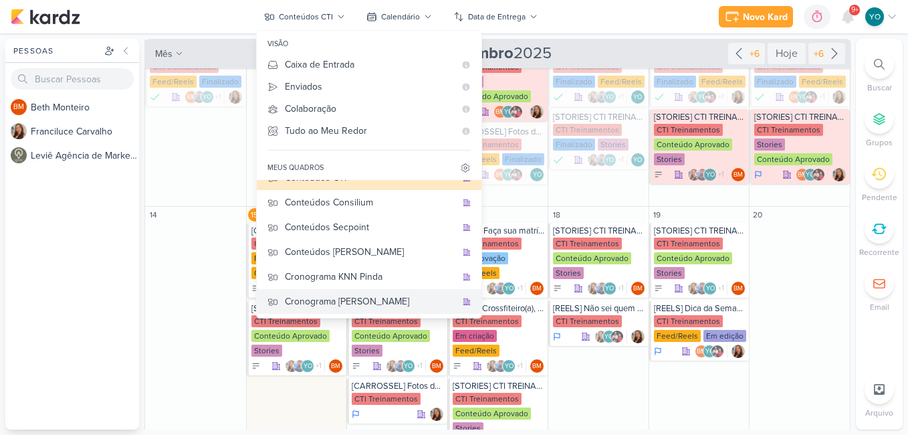
click at [375, 305] on div "Cronograma [PERSON_NAME]" at bounding box center [370, 301] width 171 height 14
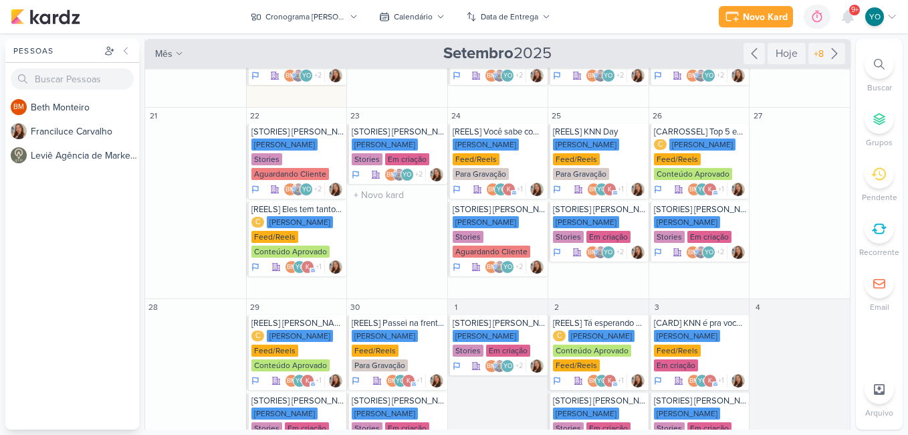
scroll to position [78, 0]
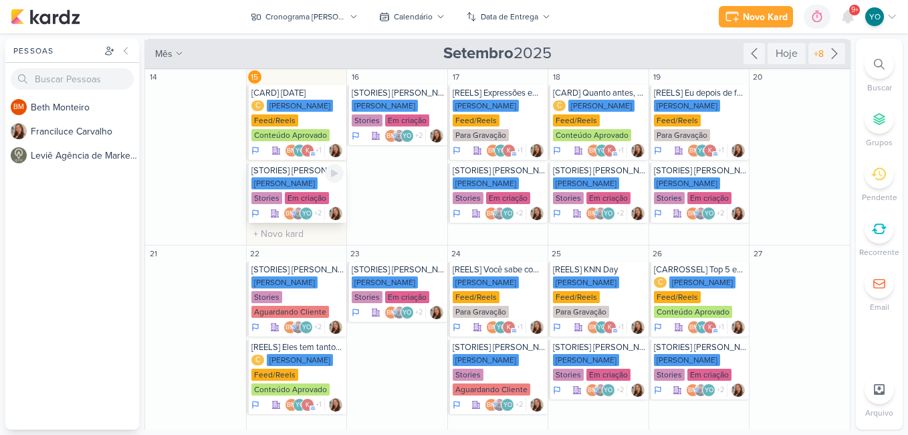
click at [302, 195] on div "[PERSON_NAME] Stories Em criação" at bounding box center [297, 191] width 93 height 28
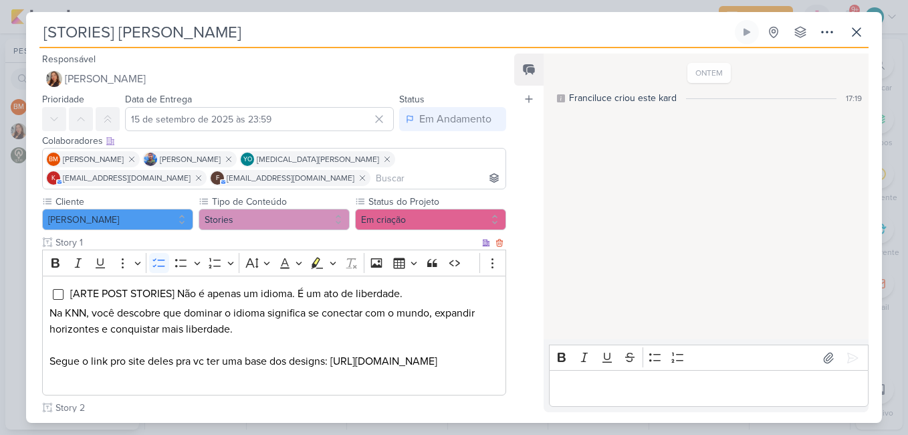
scroll to position [134, 0]
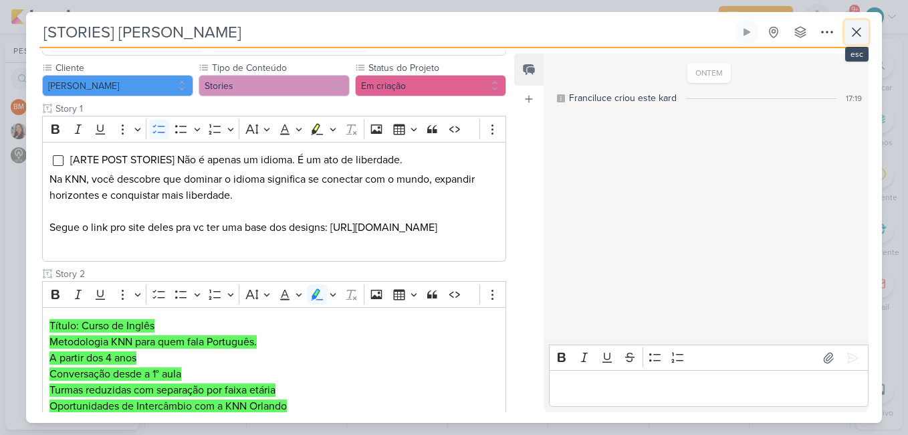
click at [855, 29] on icon at bounding box center [857, 32] width 16 height 16
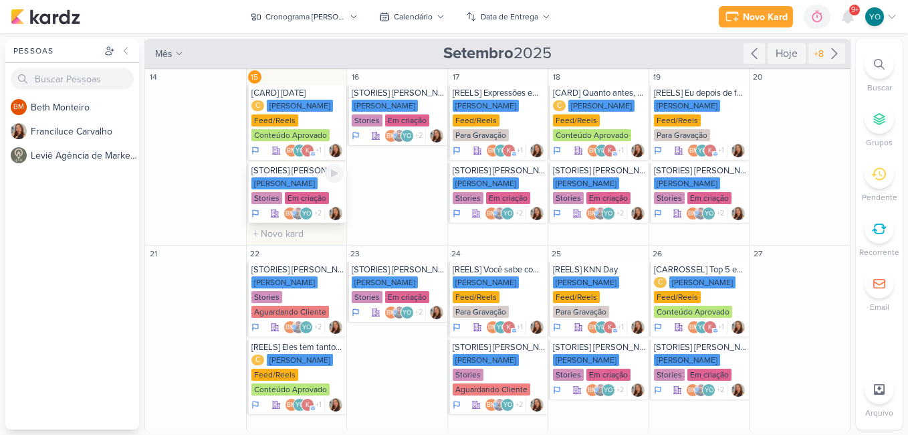
click at [297, 197] on div "[PERSON_NAME] Stories Em criação" at bounding box center [297, 191] width 93 height 28
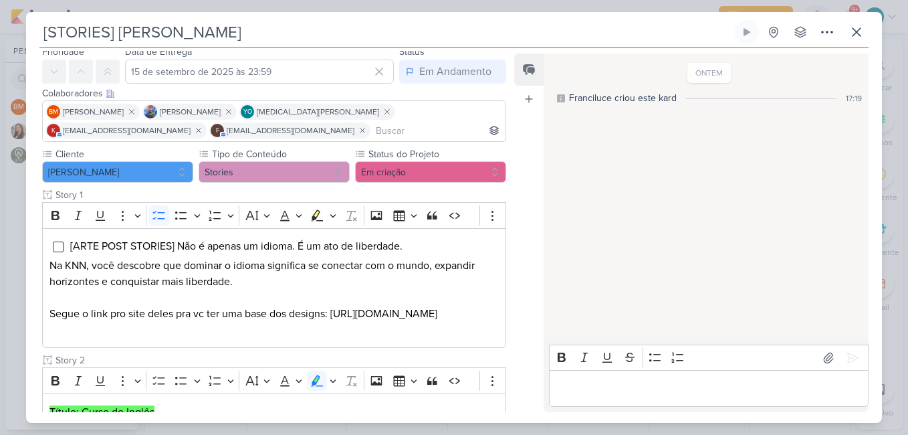
scroll to position [0, 0]
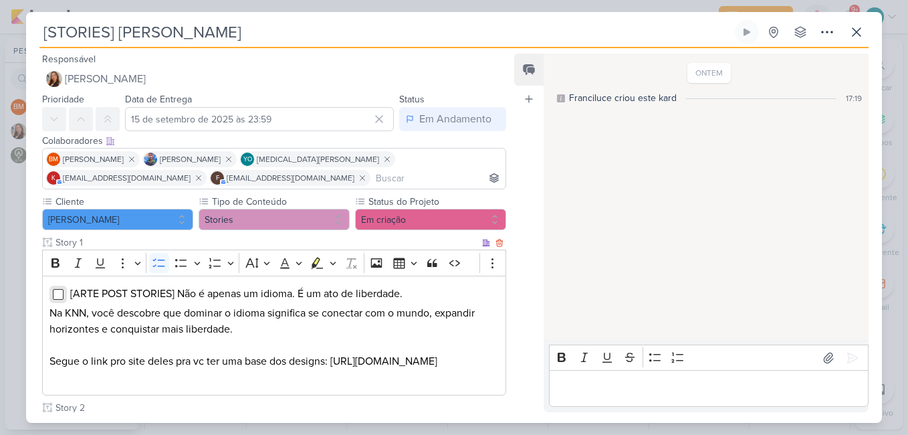
click at [53, 295] on input "Editor editing area: main" at bounding box center [58, 294] width 11 height 11
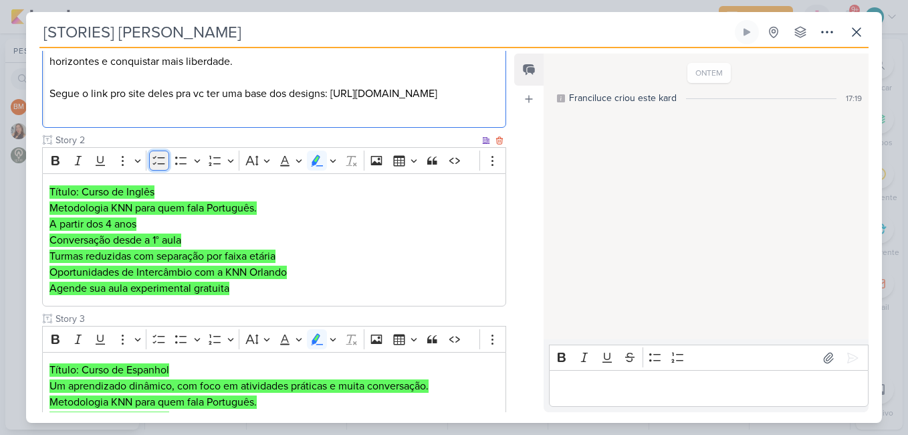
click at [160, 158] on icon "Editor toolbar" at bounding box center [159, 161] width 12 height 9
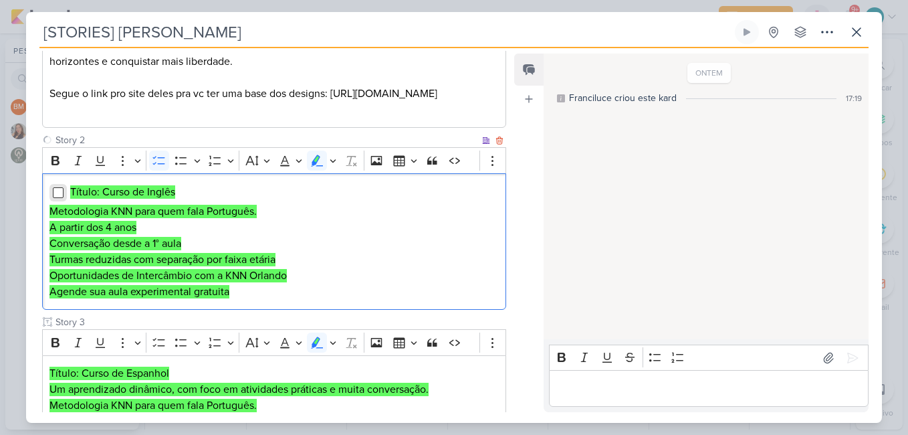
click at [62, 190] on input "Editor editing area: main" at bounding box center [58, 192] width 11 height 11
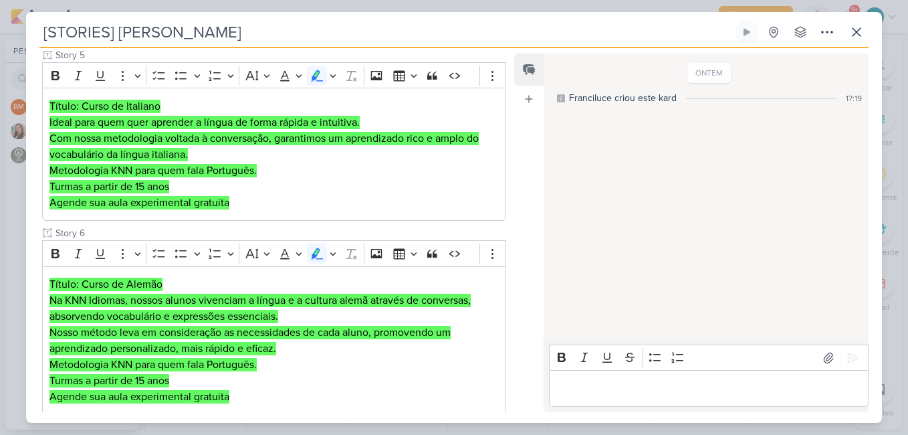
scroll to position [920, 0]
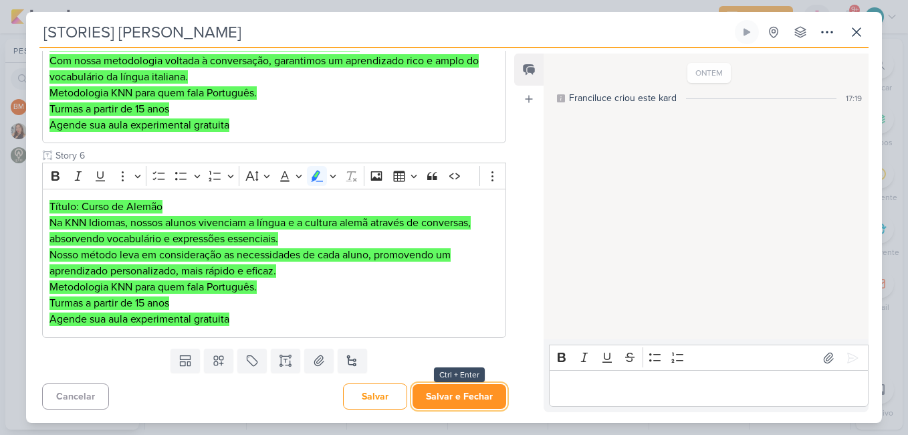
click at [478, 399] on button "Salvar e Fechar" at bounding box center [460, 396] width 94 height 25
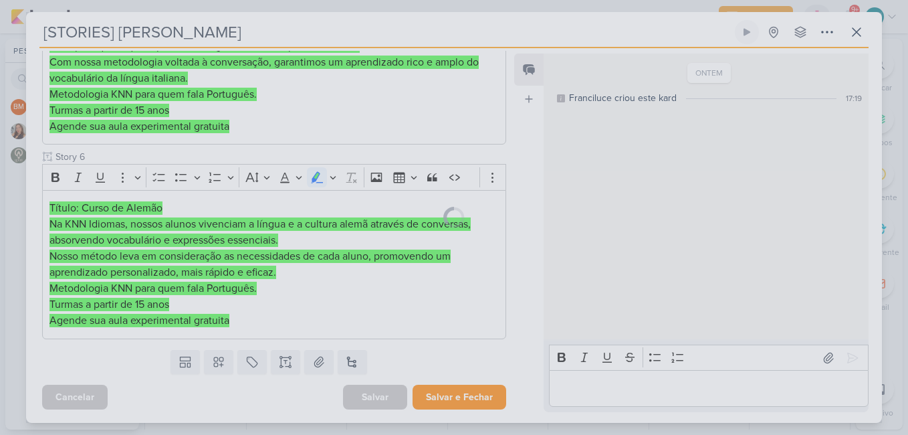
scroll to position [919, 0]
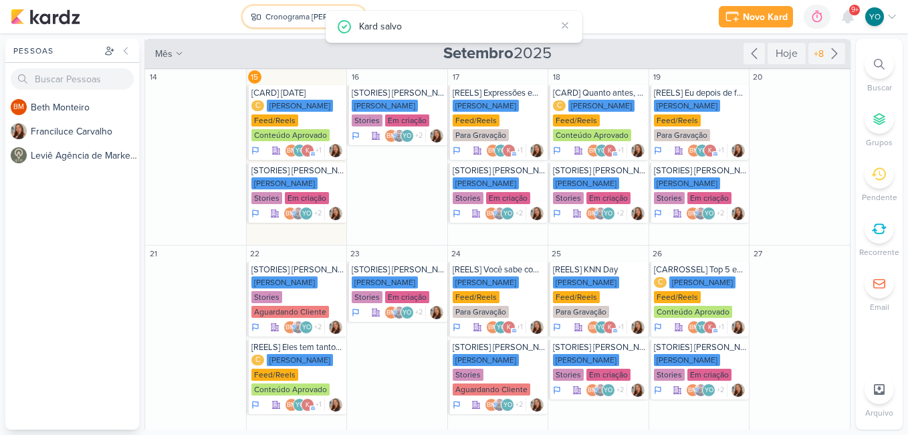
click at [282, 9] on button "Cronograma [PERSON_NAME]" at bounding box center [304, 16] width 123 height 21
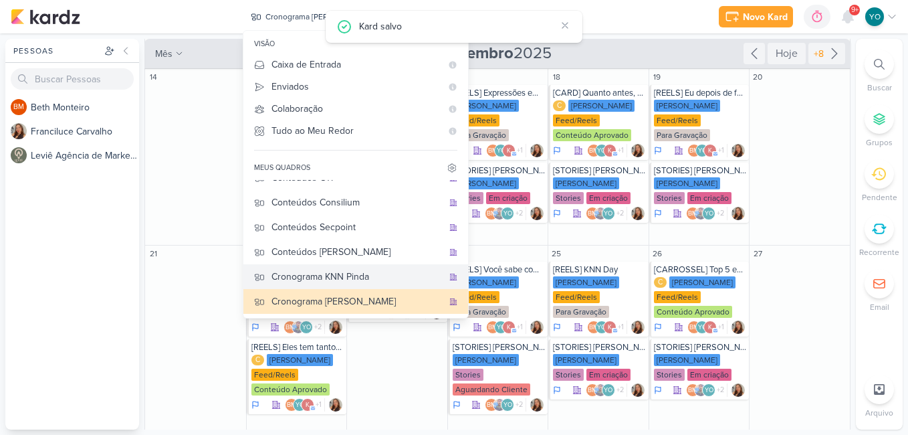
click at [358, 284] on button "Cronograma KNN Pinda" at bounding box center [355, 276] width 225 height 25
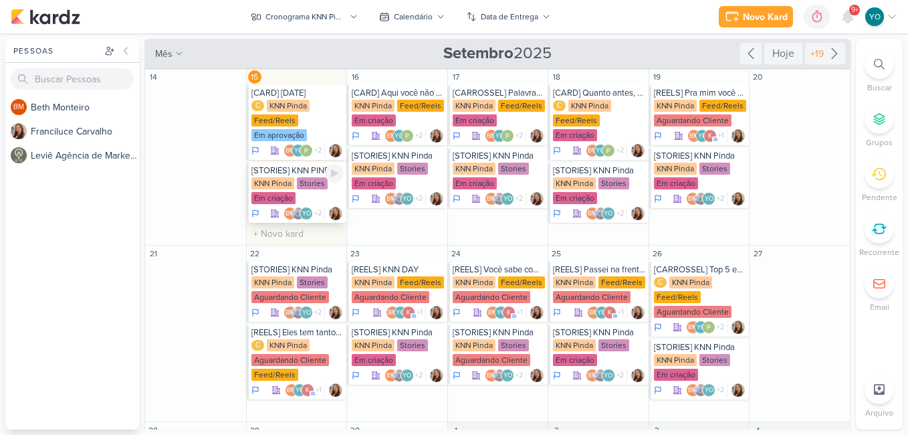
click at [286, 173] on div "[STORIES] KNN PINDA" at bounding box center [297, 170] width 93 height 11
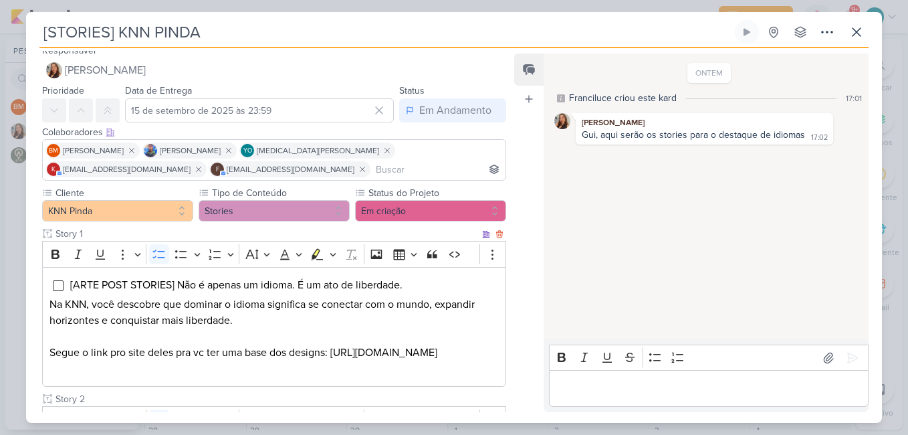
scroll to position [76, 0]
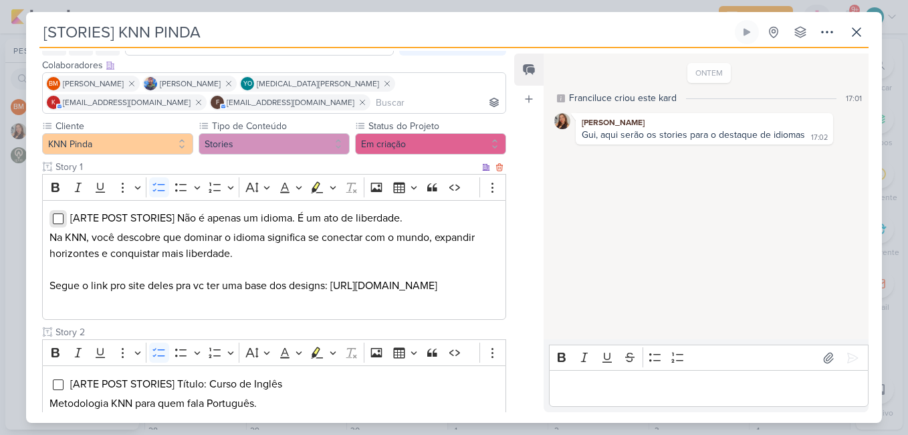
click at [60, 221] on input "Editor editing area: main" at bounding box center [58, 218] width 11 height 11
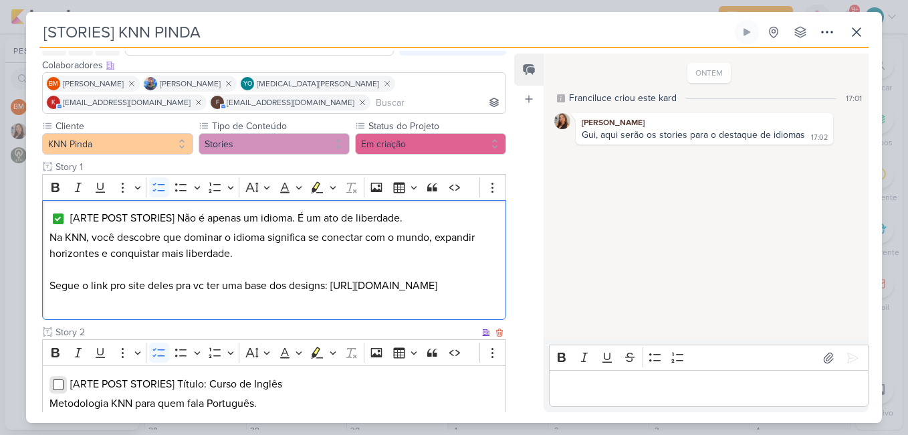
click at [59, 385] on input "Editor editing area: main" at bounding box center [58, 384] width 11 height 11
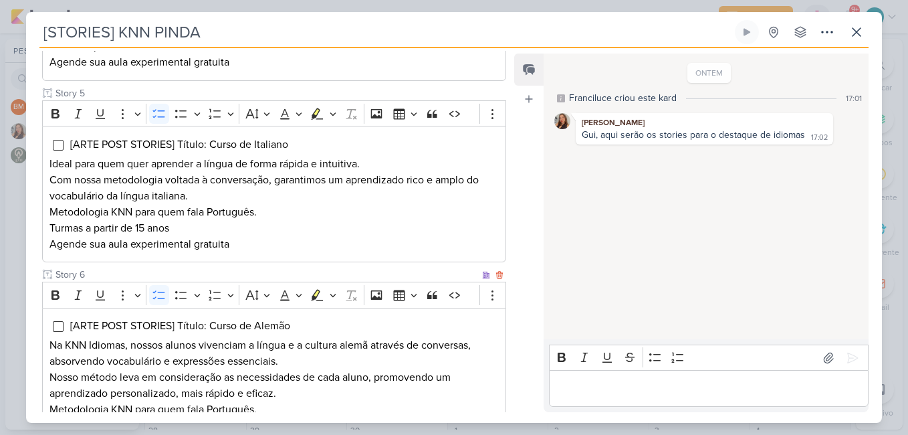
scroll to position [934, 0]
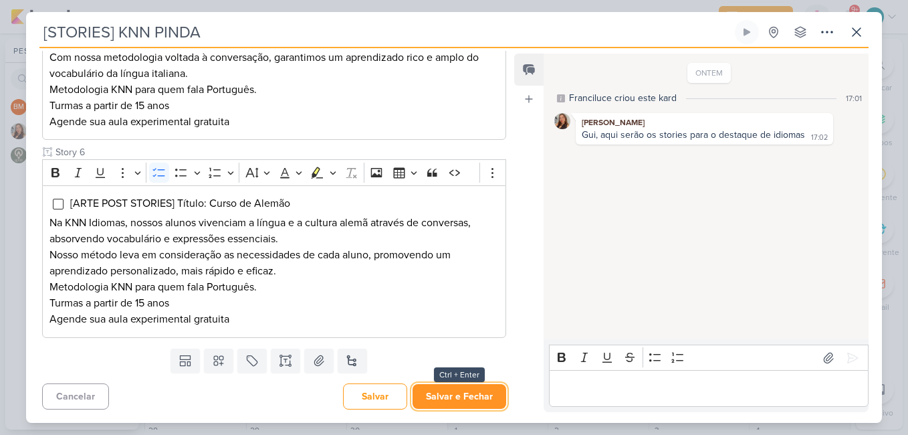
click at [463, 393] on button "Salvar e Fechar" at bounding box center [460, 396] width 94 height 25
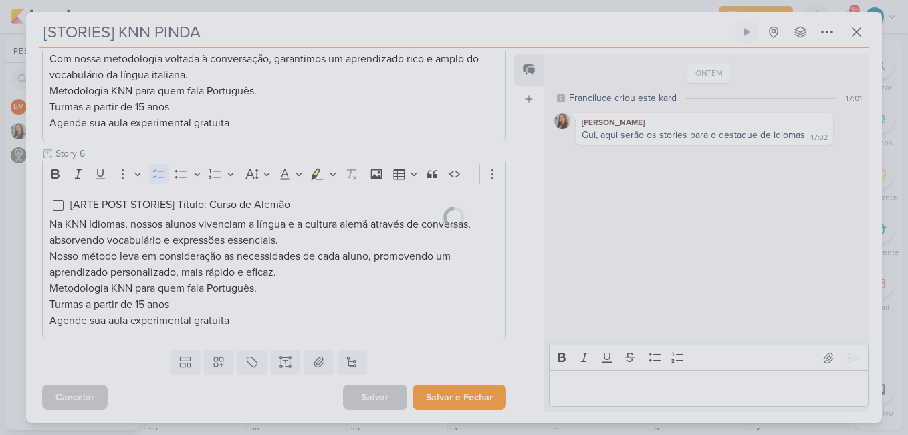
scroll to position [0, 0]
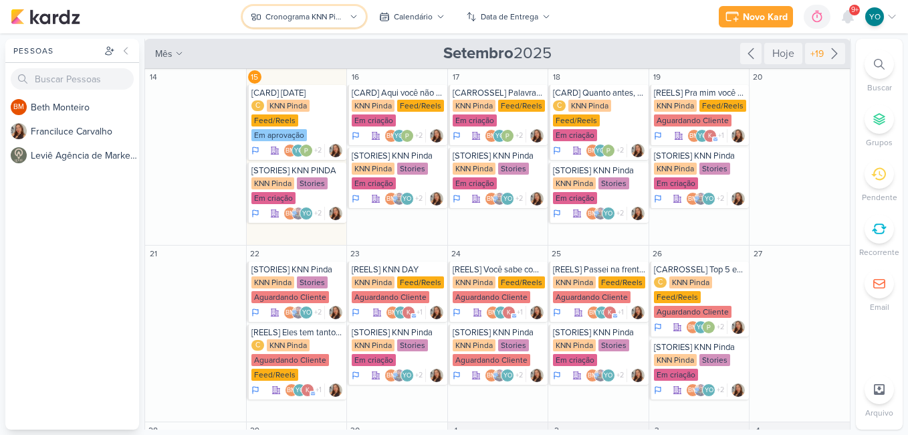
click at [332, 15] on div "Cronograma KNN Pinda" at bounding box center [306, 17] width 80 height 12
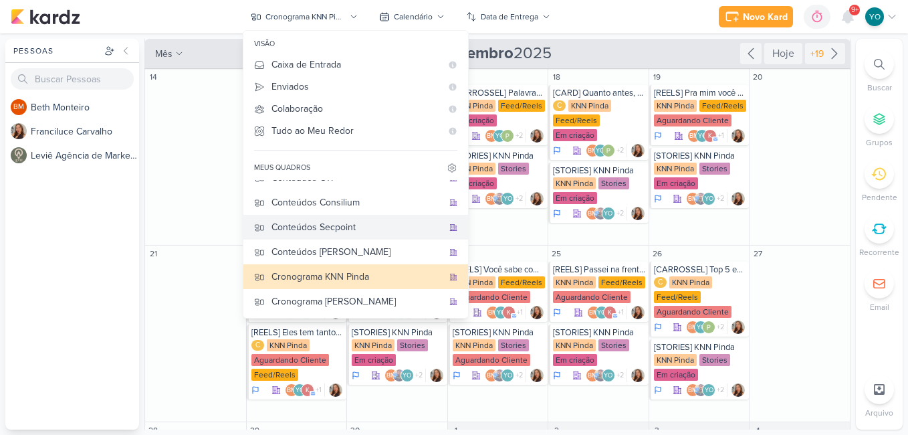
click at [363, 222] on div "Conteúdos Secpoint" at bounding box center [357, 227] width 171 height 14
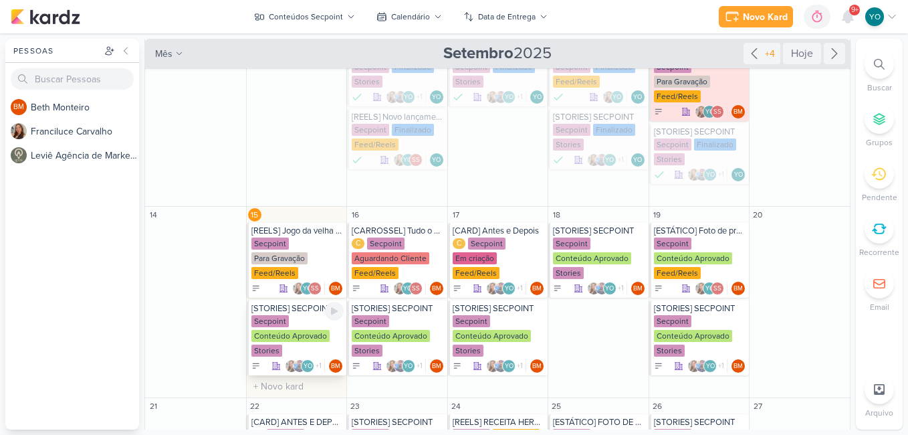
click at [288, 332] on div "Conteúdo Aprovado" at bounding box center [290, 336] width 78 height 12
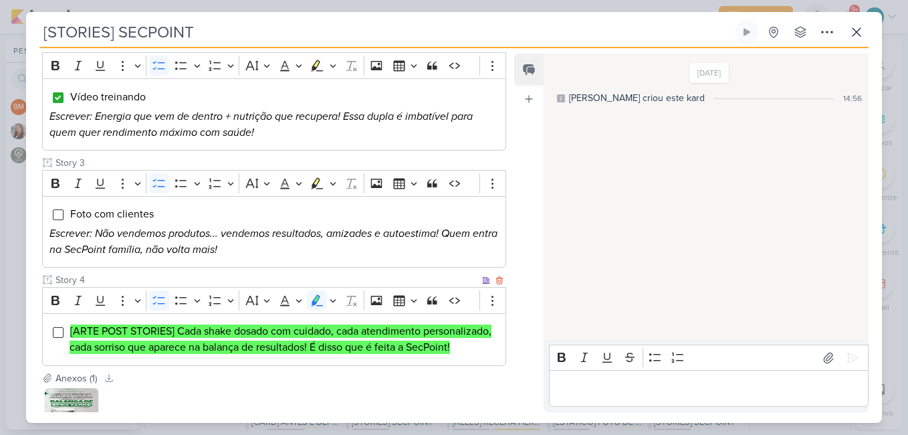
scroll to position [316, 0]
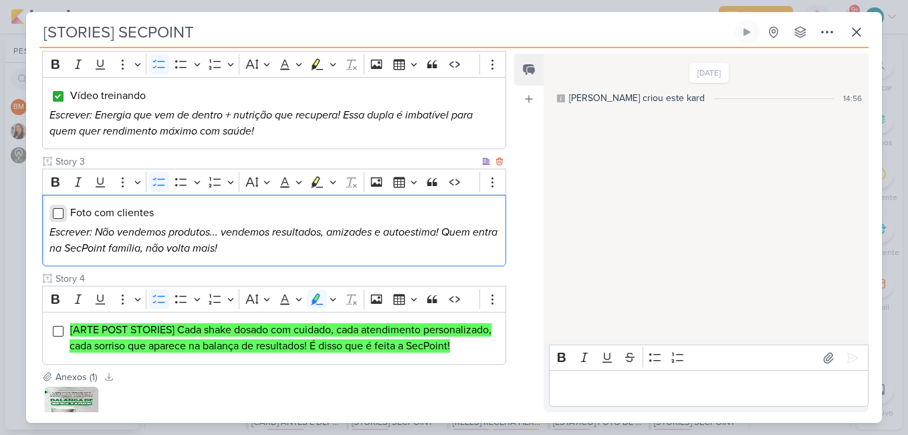
click at [58, 208] on input "Editor editing area: main" at bounding box center [58, 213] width 11 height 11
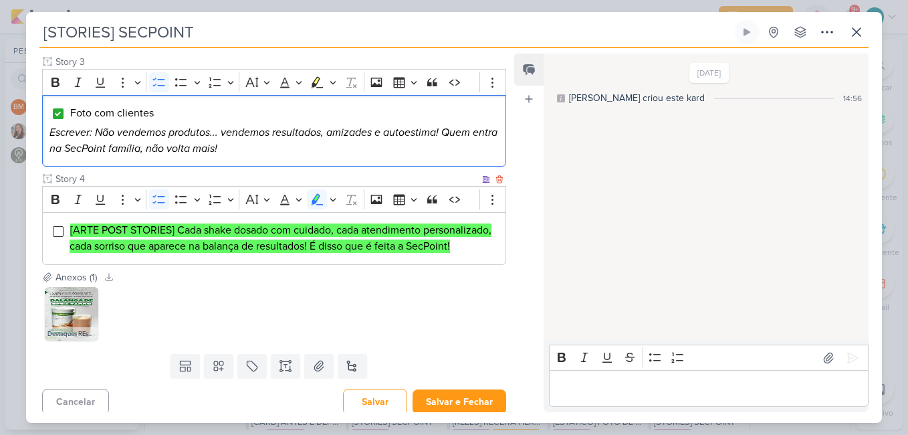
scroll to position [418, 0]
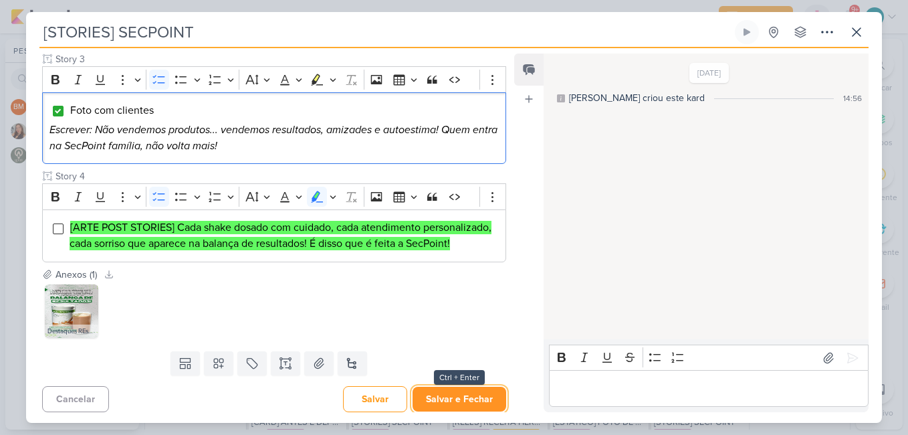
click at [471, 395] on button "Salvar e Fechar" at bounding box center [460, 399] width 94 height 25
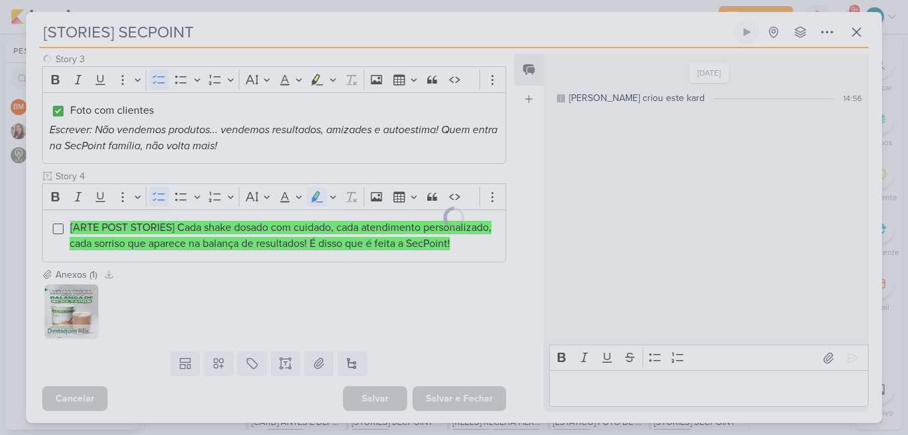
scroll to position [417, 0]
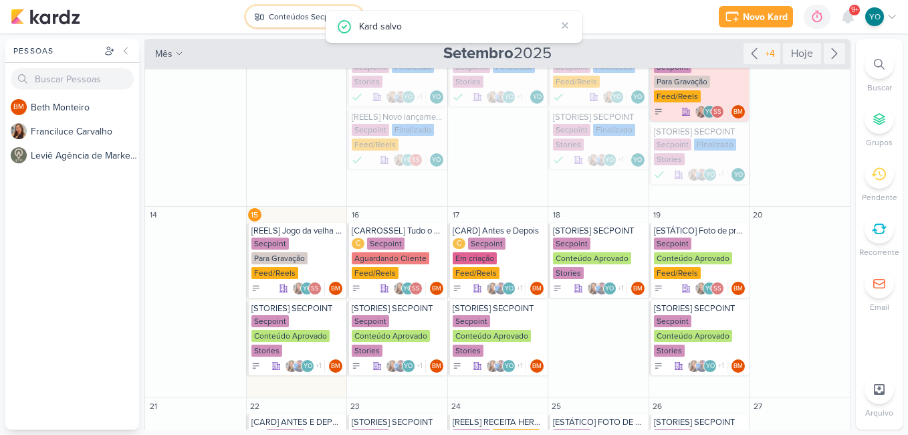
click at [304, 11] on div "Conteúdos Secpoint" at bounding box center [306, 17] width 74 height 12
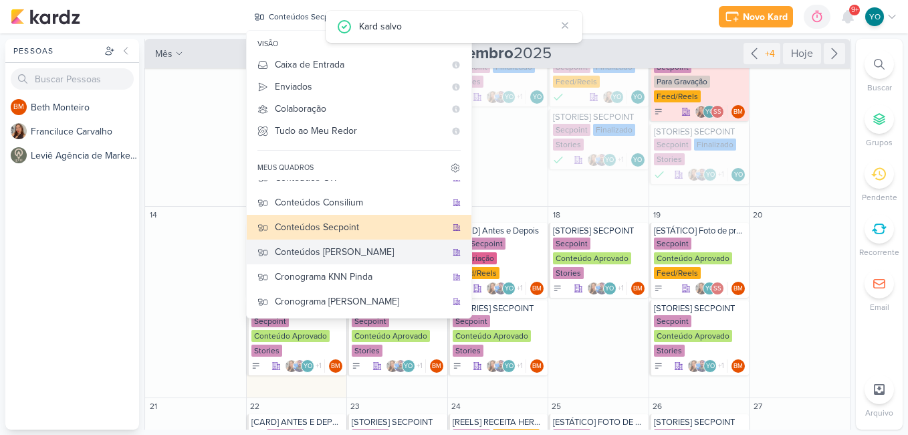
click at [319, 251] on div "Conteúdos [PERSON_NAME]" at bounding box center [360, 252] width 171 height 14
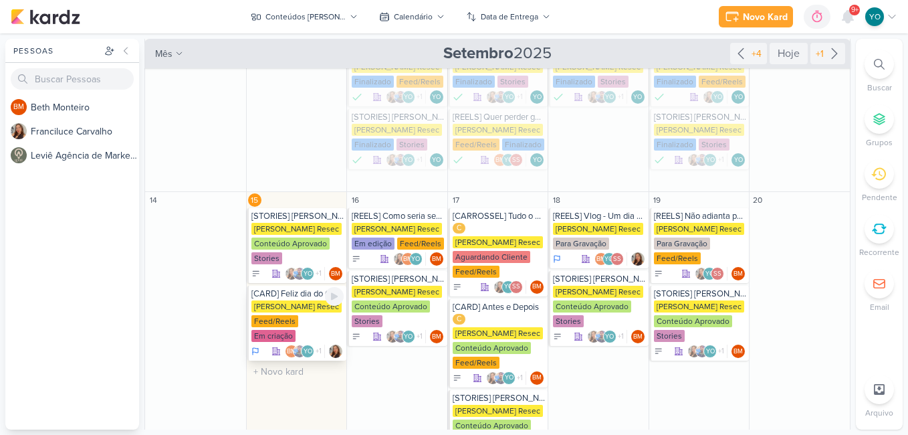
click at [294, 308] on div "[PERSON_NAME] Resec" at bounding box center [296, 306] width 90 height 12
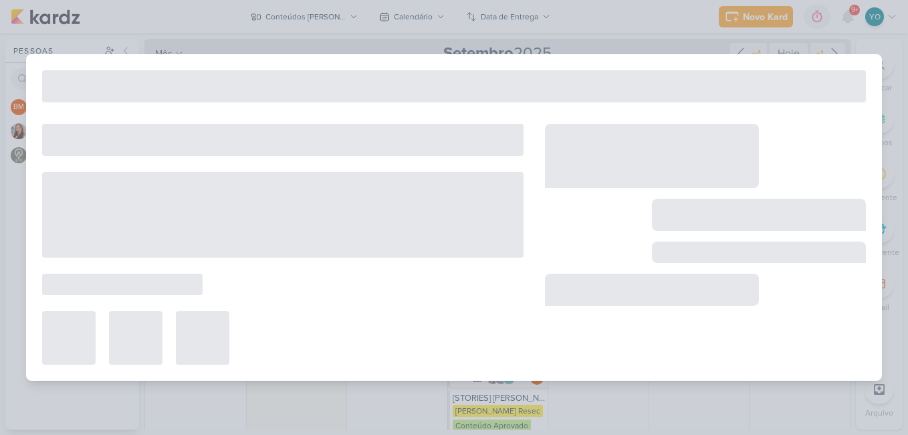
type input "[CARD] Feliz dia do Consumidor"
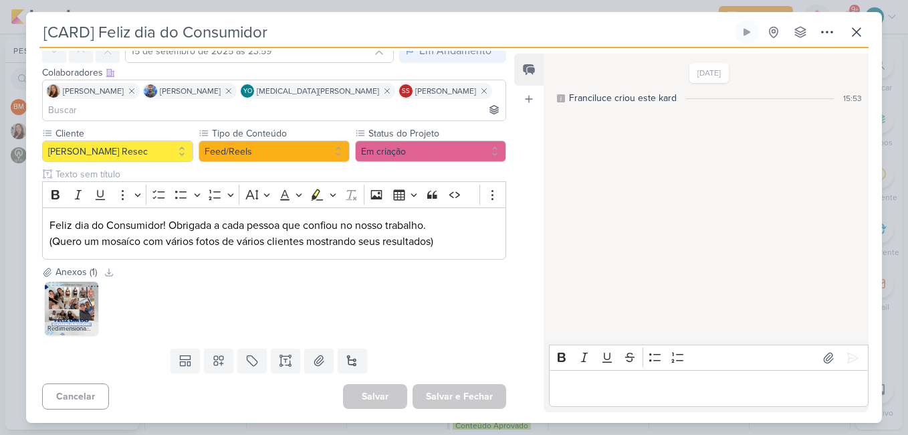
scroll to position [0, 0]
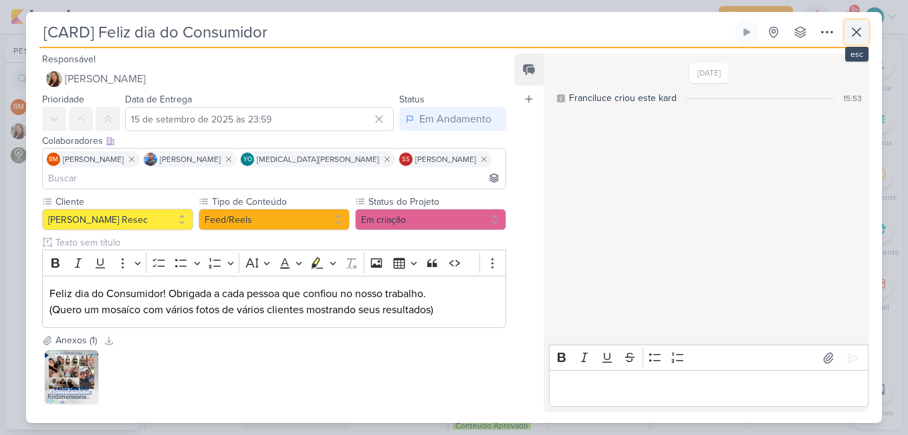
click at [866, 29] on button at bounding box center [857, 32] width 24 height 24
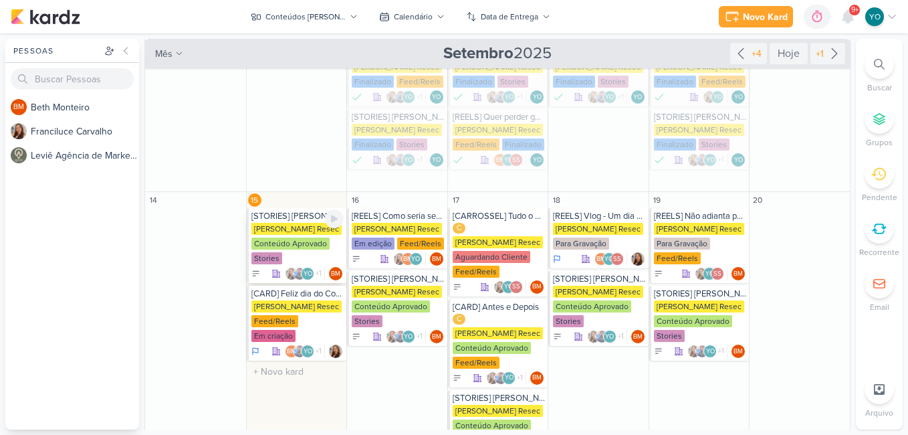
click at [296, 247] on div "Conteúdo Aprovado" at bounding box center [290, 243] width 78 height 12
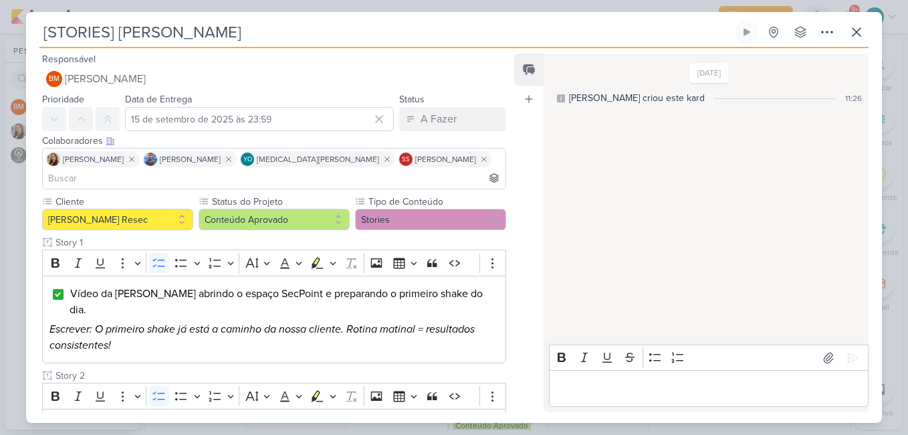
scroll to position [268, 0]
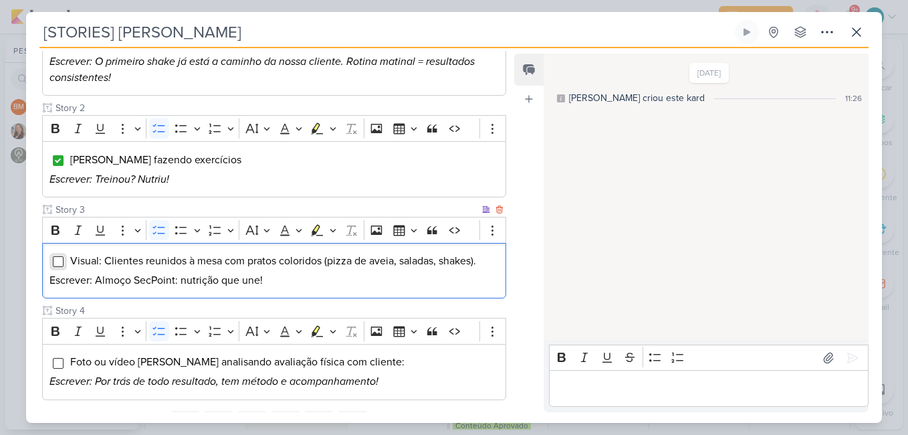
click at [54, 256] on input "Editor editing area: main" at bounding box center [58, 261] width 11 height 11
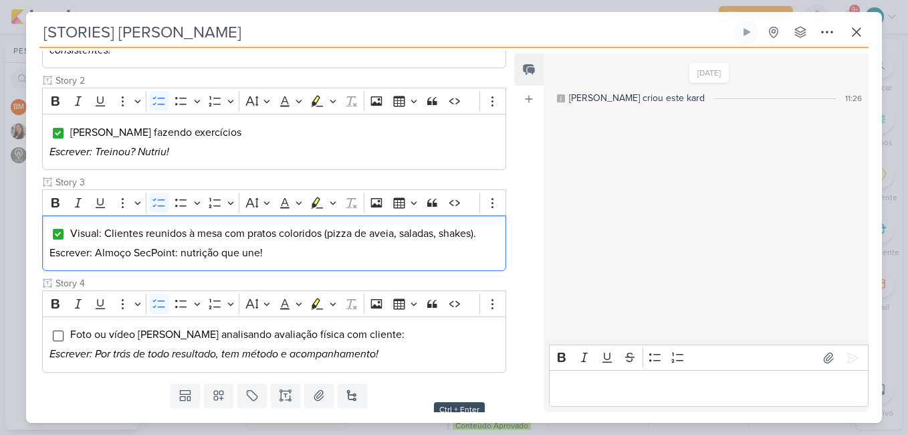
click at [472, 419] on button "Salvar e Fechar" at bounding box center [460, 431] width 94 height 25
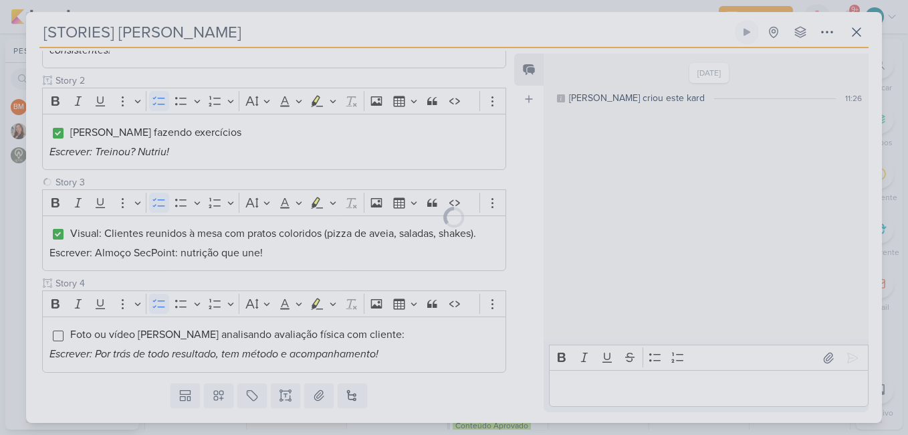
scroll to position [294, 0]
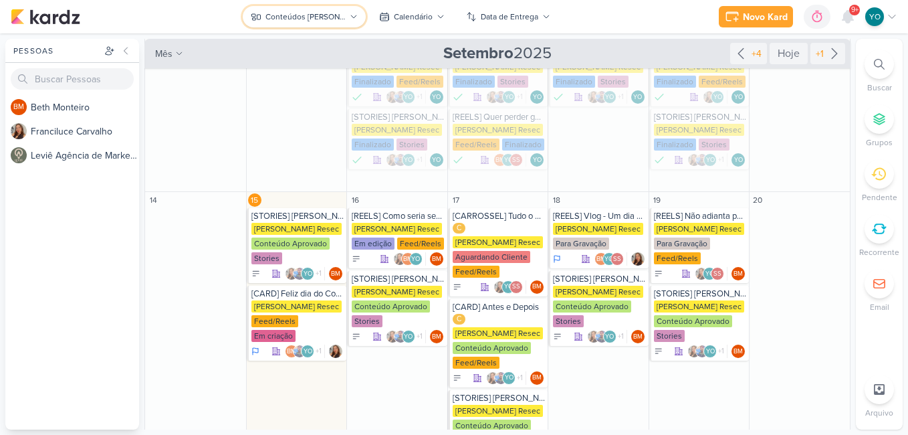
click at [317, 17] on div "Conteúdos [PERSON_NAME]" at bounding box center [306, 17] width 80 height 12
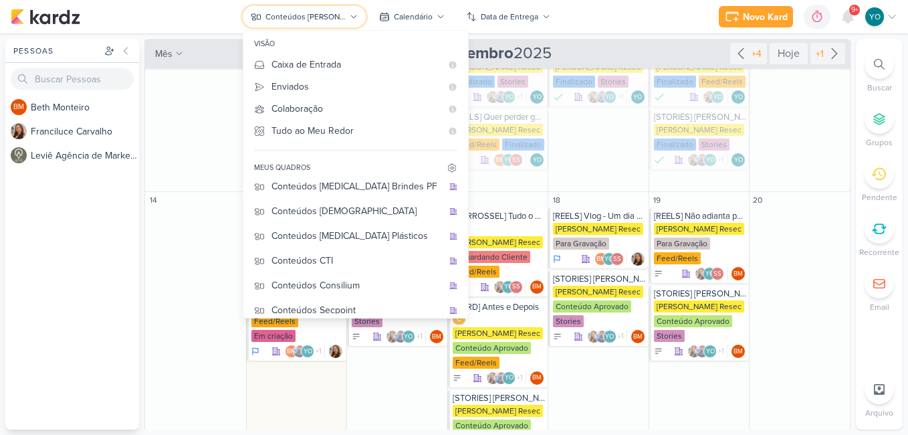
scroll to position [0, 0]
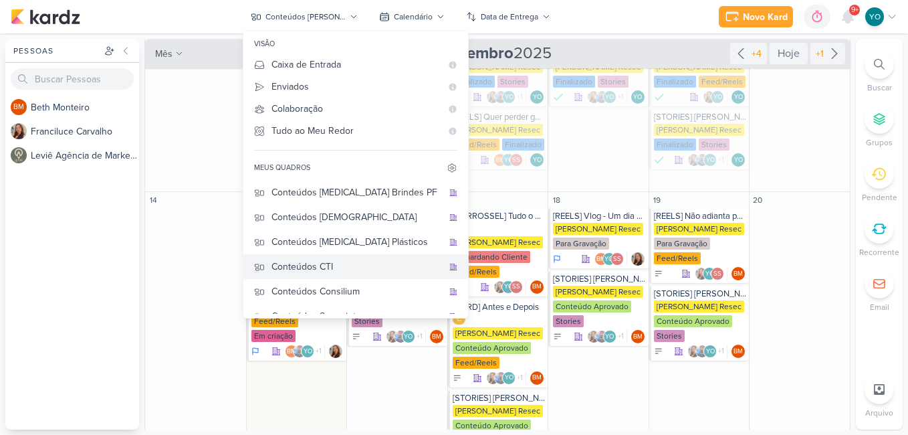
click at [359, 272] on div "Conteúdos CTI" at bounding box center [357, 267] width 171 height 14
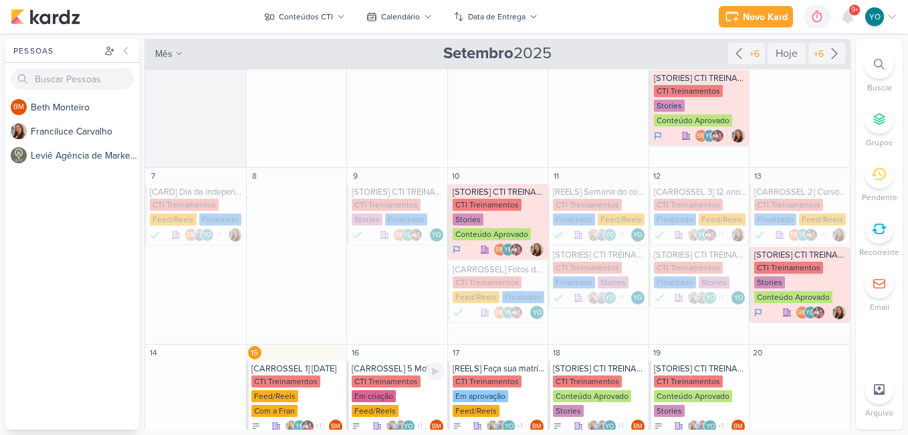
scroll to position [215, 0]
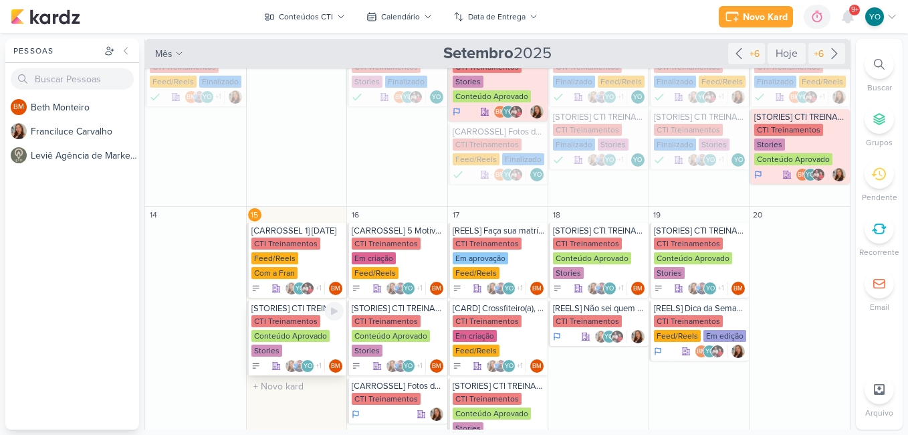
click at [297, 327] on div "CTI Treinamentos Conteúdo Aprovado Stories" at bounding box center [297, 336] width 93 height 43
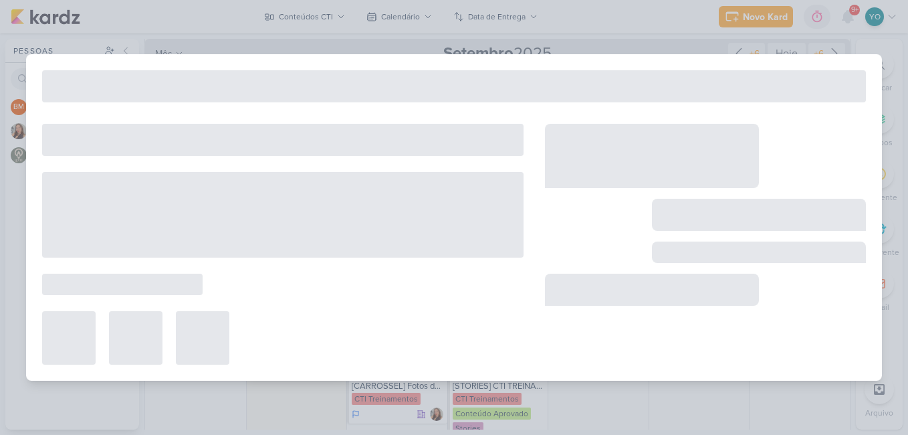
type input "[STORIES] CTI TREINAMENTOS"
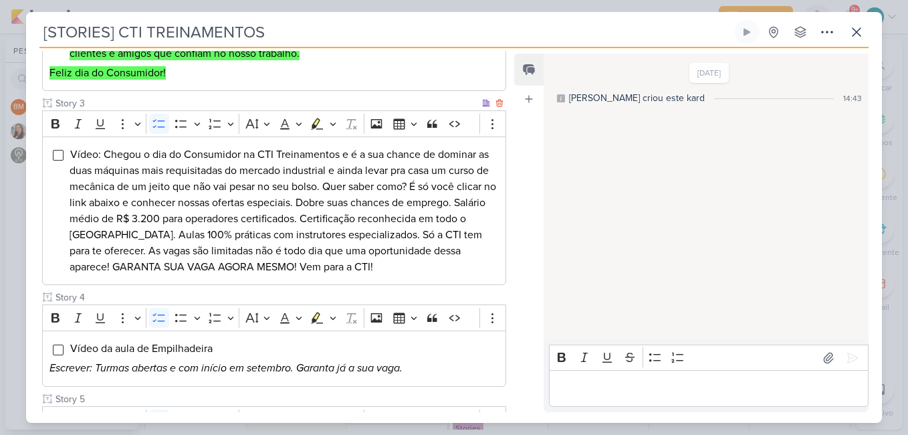
scroll to position [422, 0]
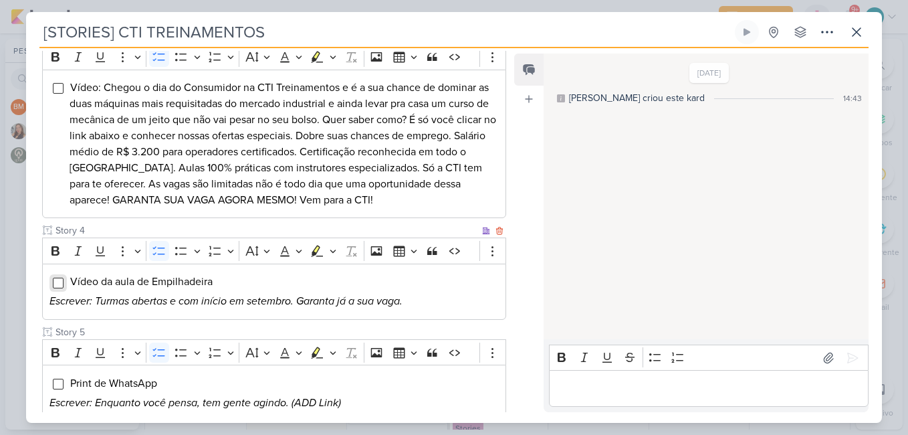
click at [56, 280] on input "Editor editing area: main" at bounding box center [58, 283] width 11 height 11
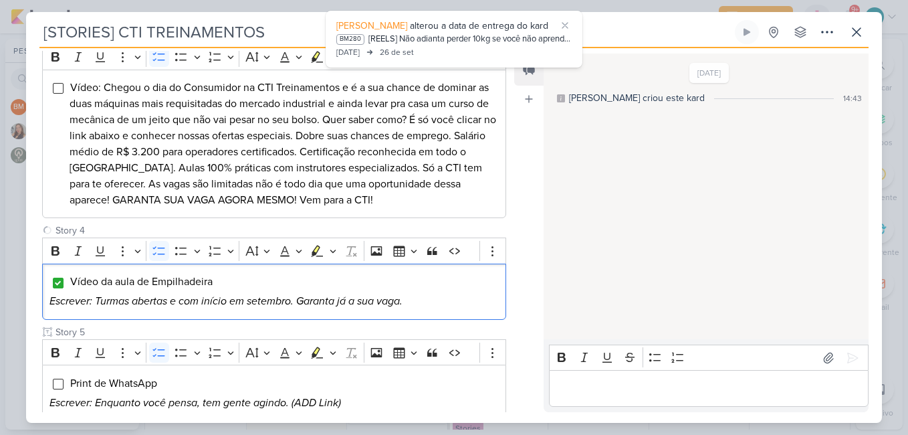
scroll to position [802, 0]
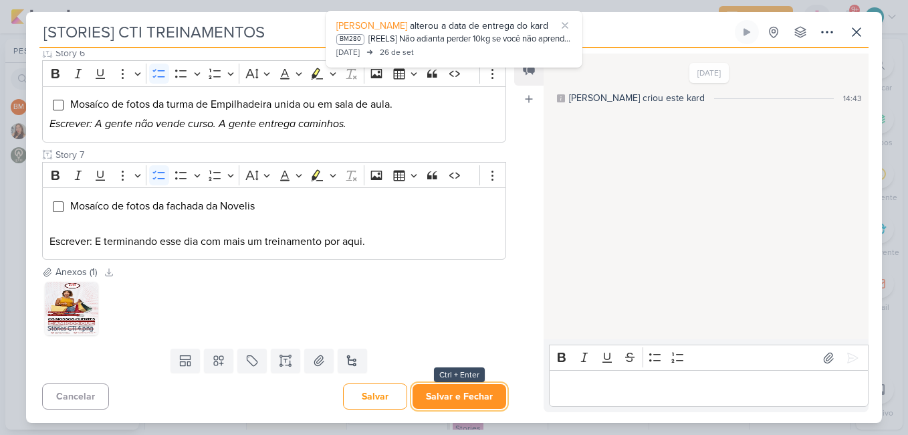
click at [448, 397] on button "Salvar e Fechar" at bounding box center [460, 396] width 94 height 25
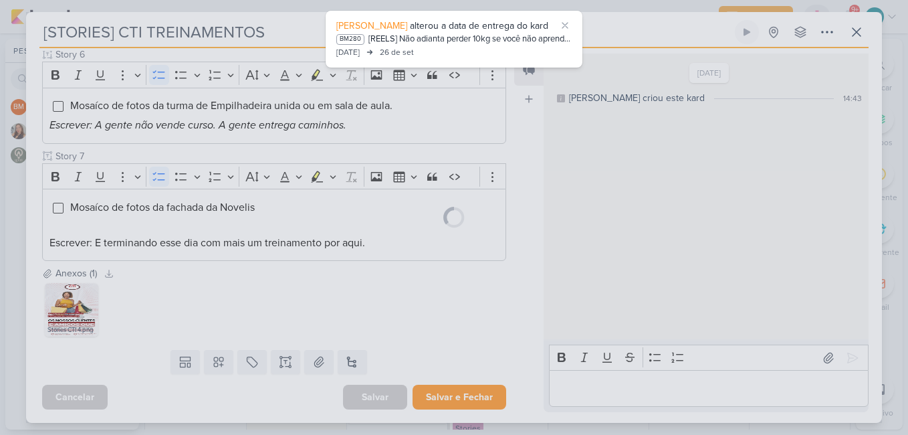
scroll to position [801, 0]
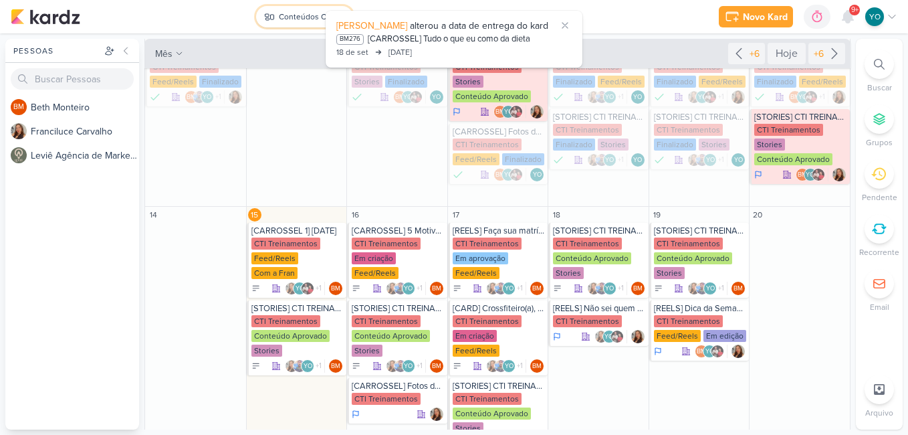
click at [304, 17] on div "Conteúdos CTI" at bounding box center [306, 17] width 54 height 12
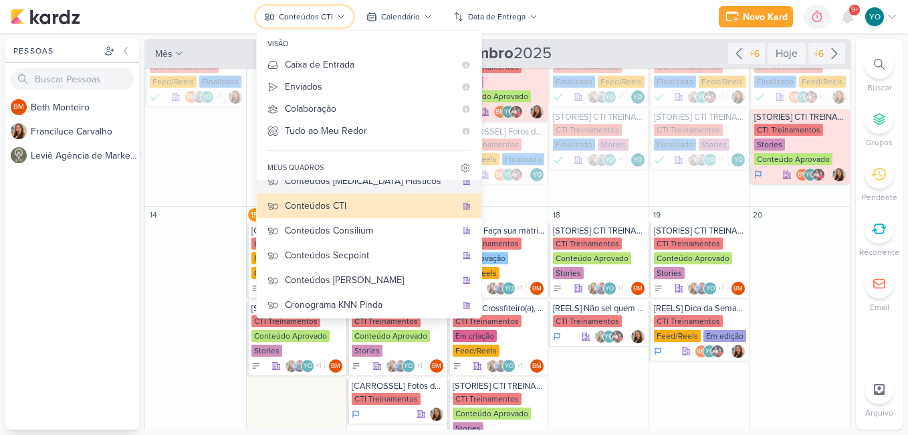
scroll to position [67, 0]
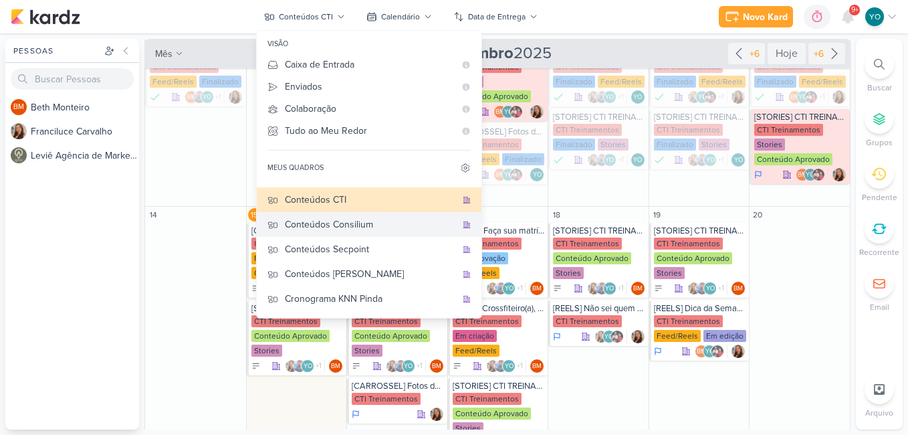
click at [352, 230] on div "Conteúdos Consilium" at bounding box center [370, 224] width 171 height 14
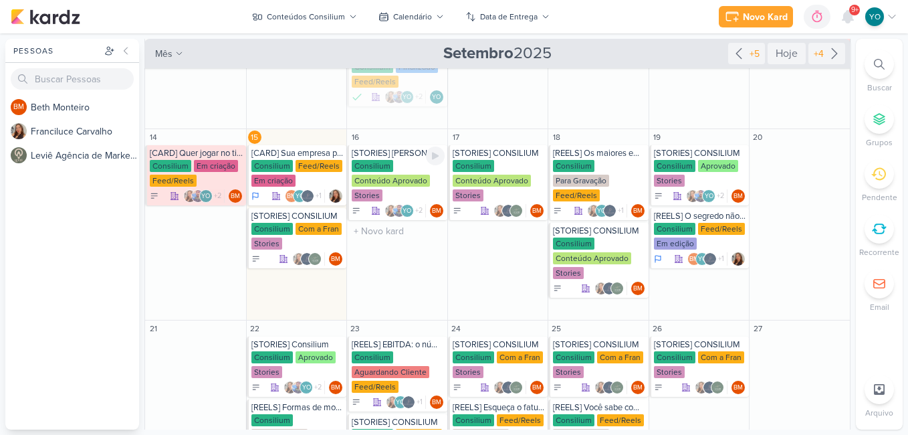
scroll to position [153, 0]
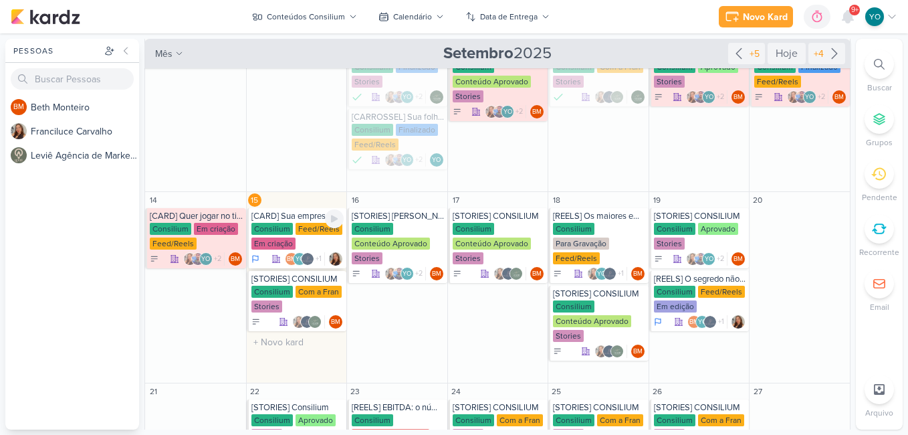
click at [294, 237] on div "Em criação" at bounding box center [273, 243] width 44 height 12
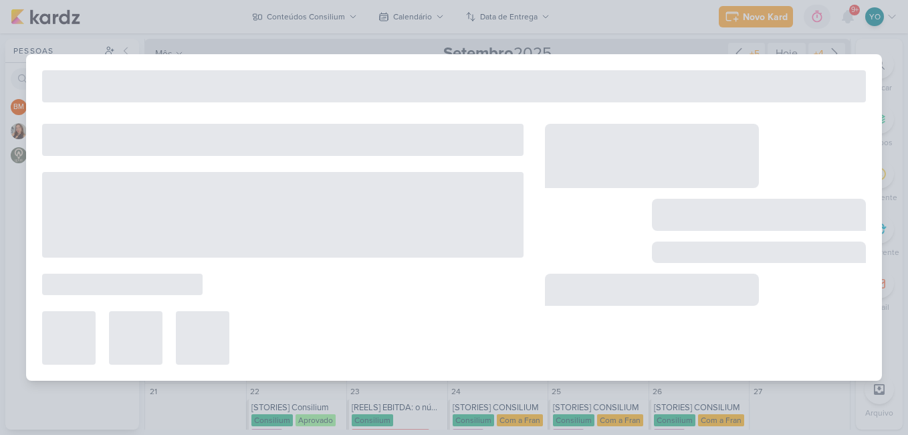
type input "[CARD] Sua empresa precisa crescer… ou sobreviver primeiro? Descubra a estratég…"
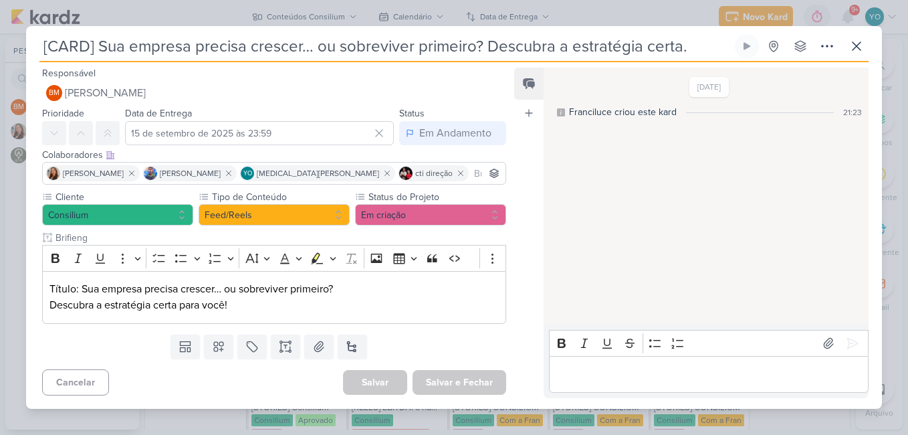
scroll to position [0, 0]
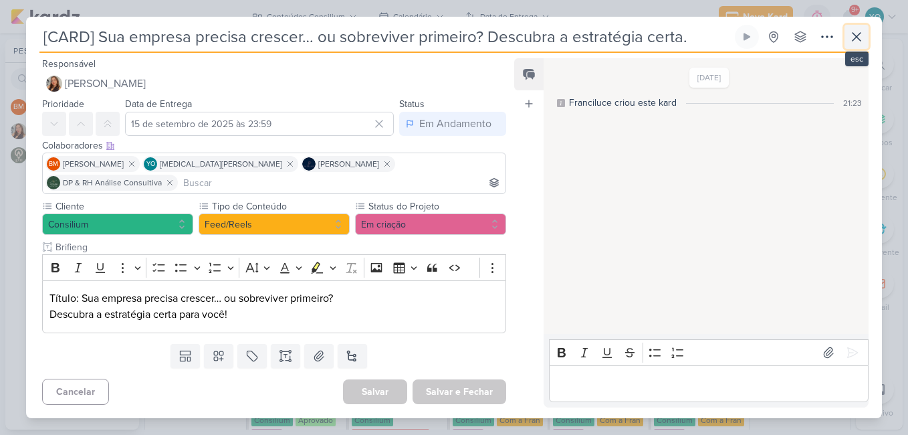
click at [854, 45] on icon at bounding box center [857, 37] width 16 height 16
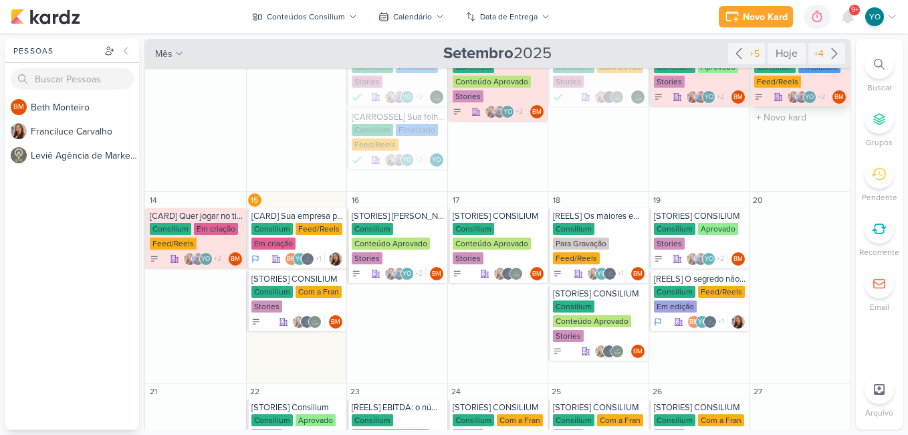
scroll to position [19, 0]
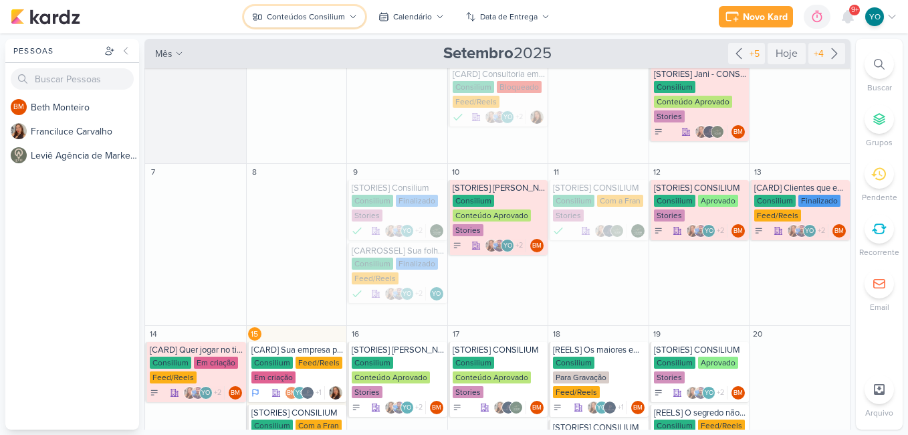
click at [336, 17] on div "Conteúdos Consilium" at bounding box center [306, 17] width 78 height 12
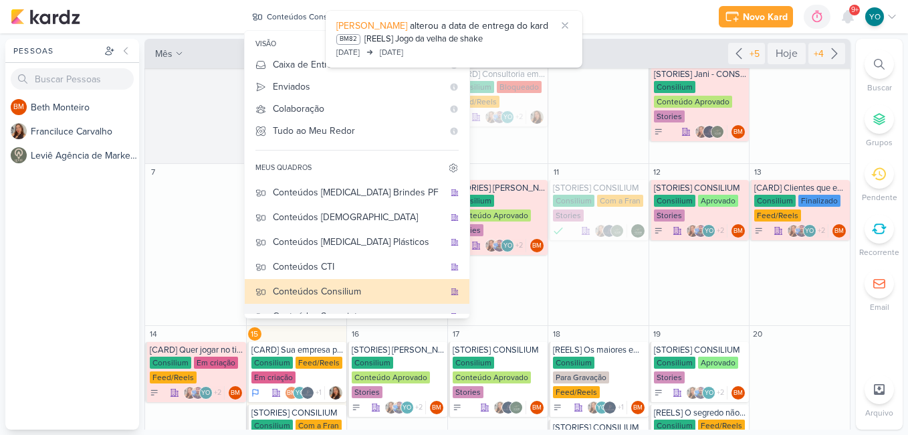
click at [362, 309] on div "Conteúdos Secpoint" at bounding box center [358, 316] width 171 height 14
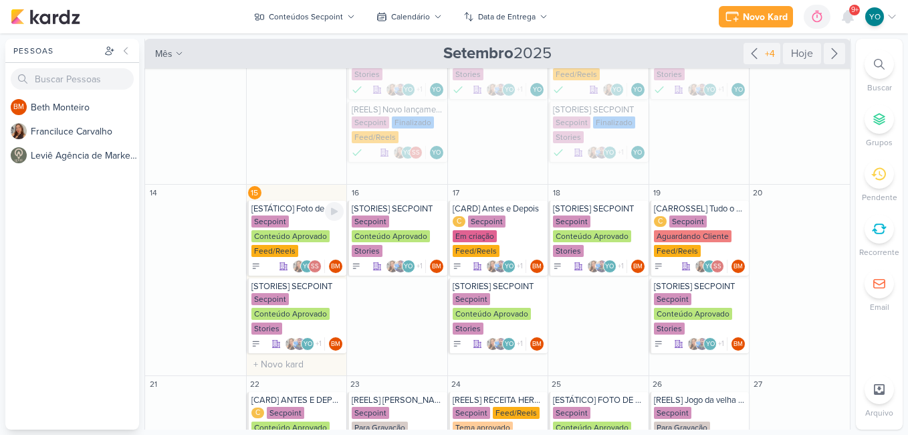
scroll to position [86, 0]
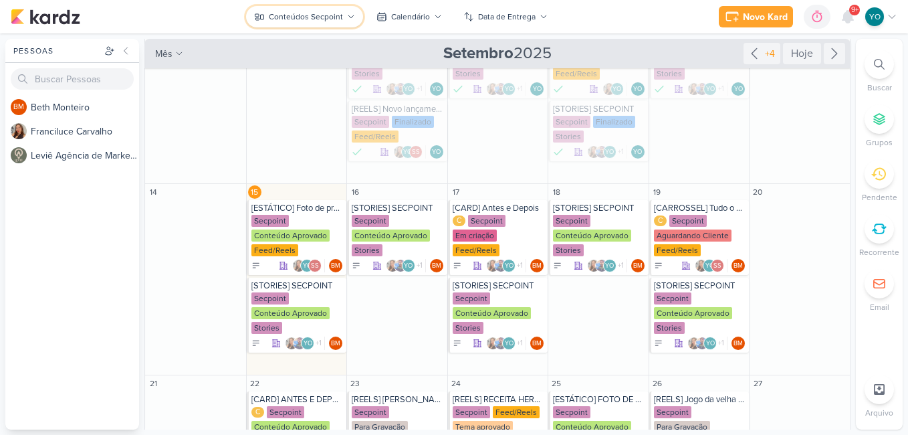
click at [329, 23] on button "Conteúdos Secpoint" at bounding box center [304, 16] width 117 height 21
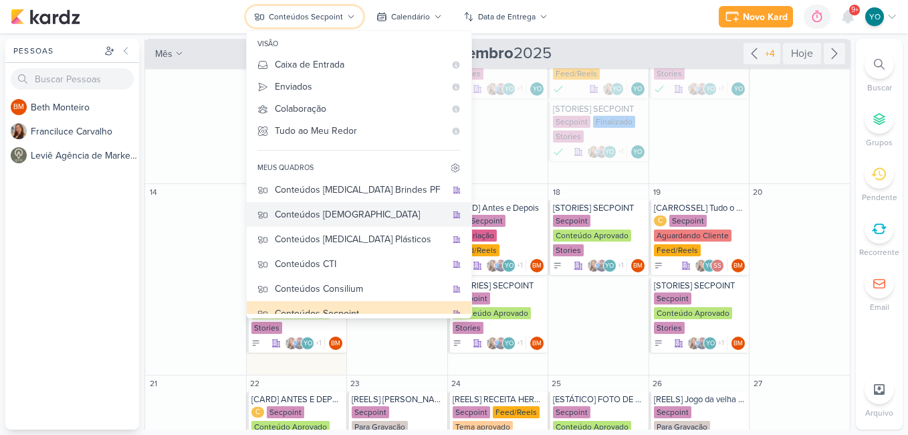
scroll to position [0, 0]
